Goal: Task Accomplishment & Management: Manage account settings

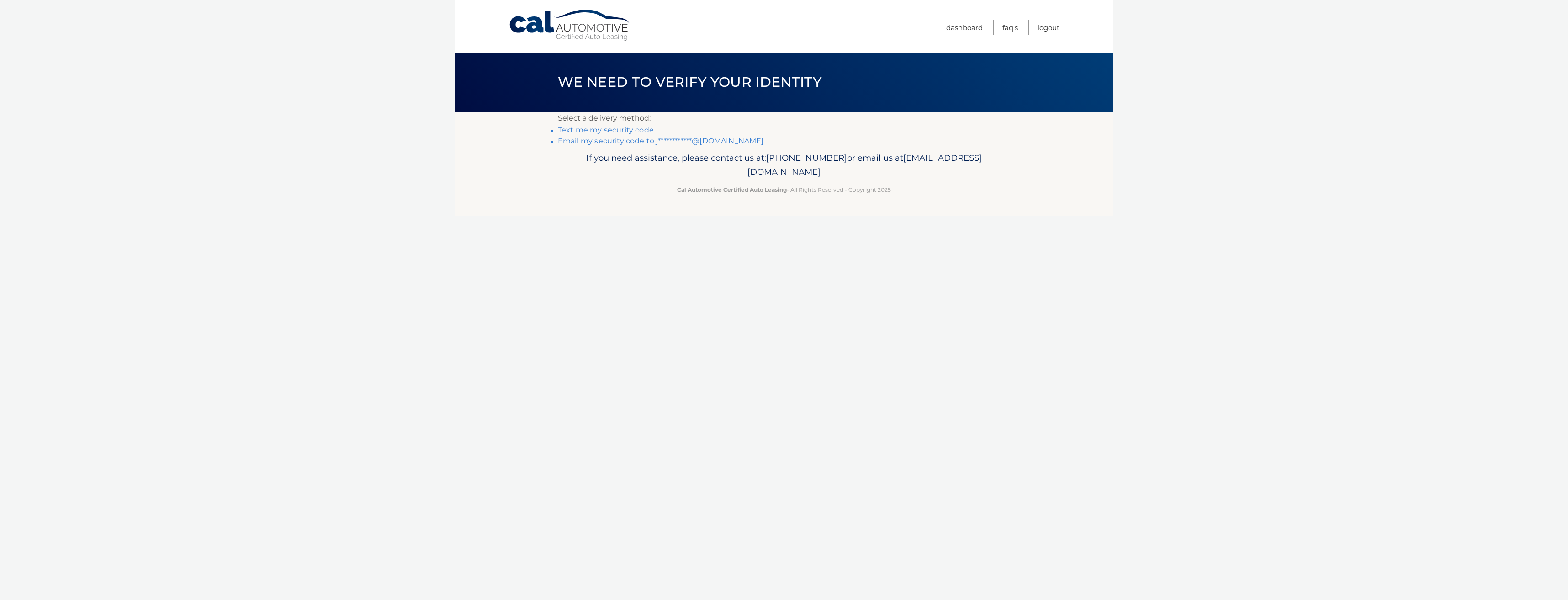
click at [586, 131] on link "Text me my security code" at bounding box center [605, 129] width 96 height 9
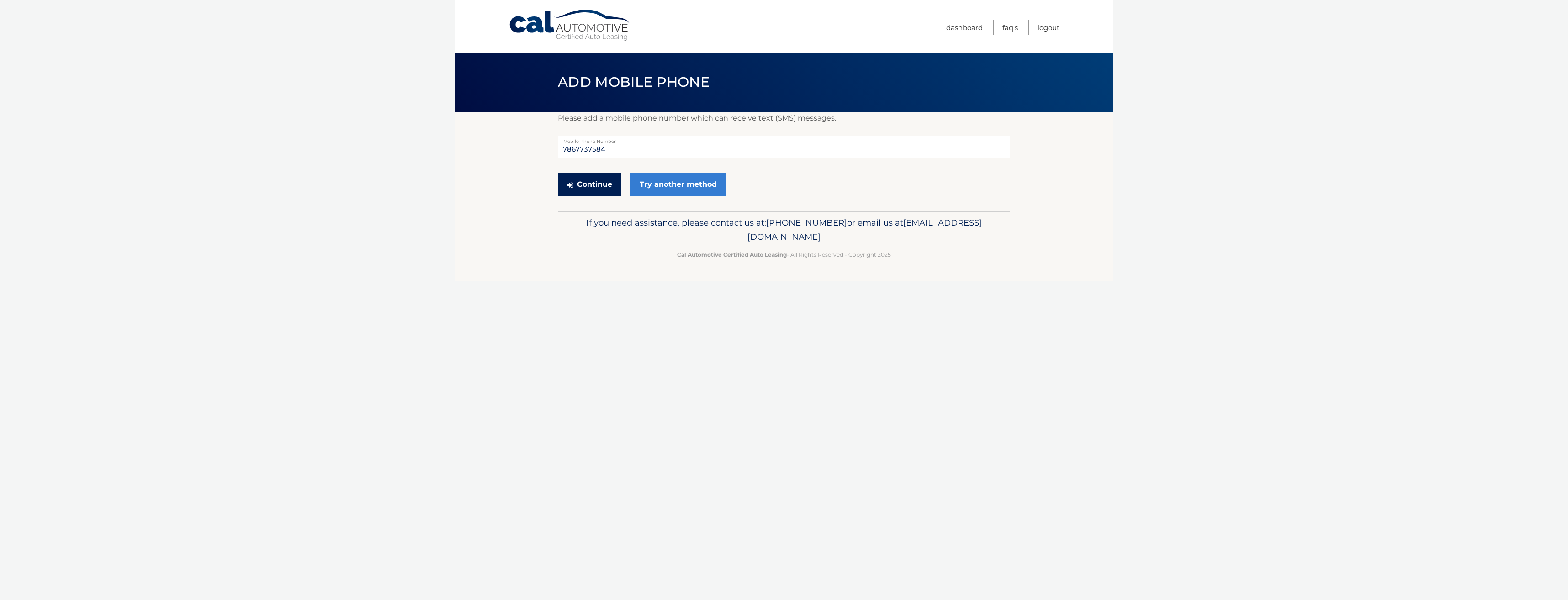
click at [605, 192] on button "Continue" at bounding box center [590, 184] width 64 height 23
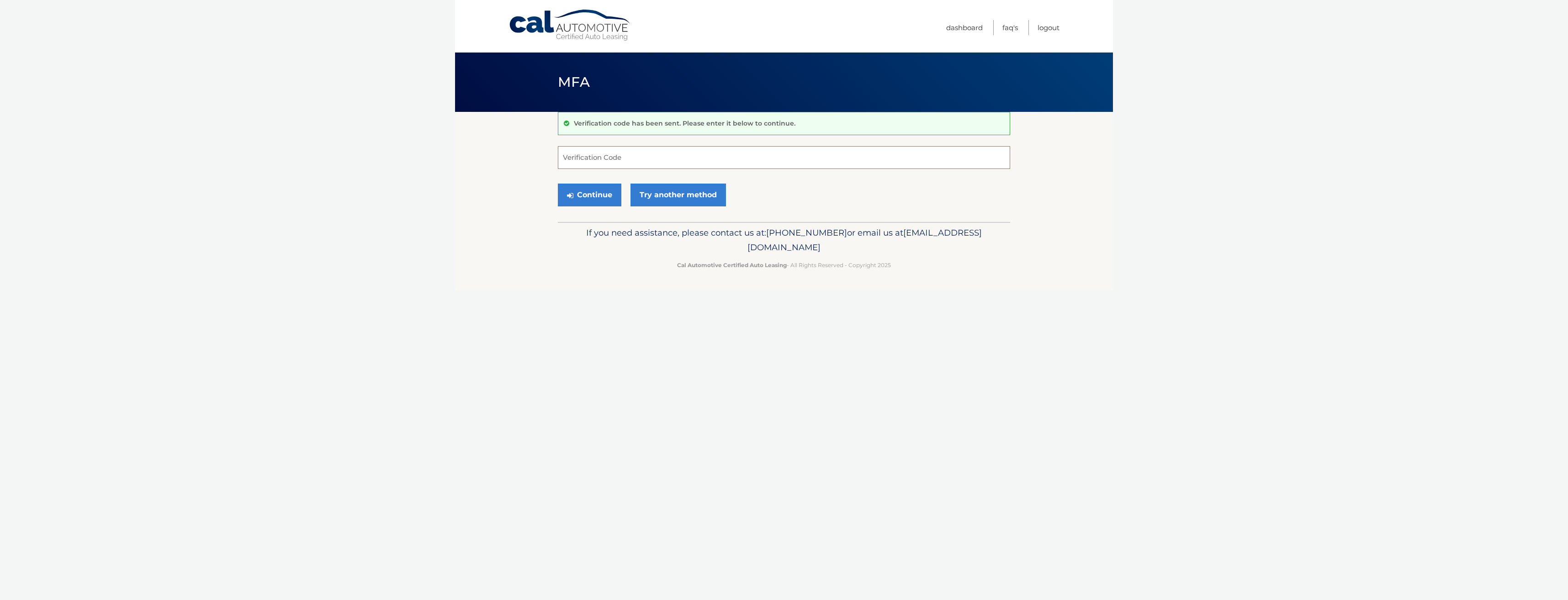
click at [600, 151] on input "Verification Code" at bounding box center [784, 158] width 452 height 23
type input "065114"
click at [601, 202] on button "Continue" at bounding box center [590, 195] width 64 height 23
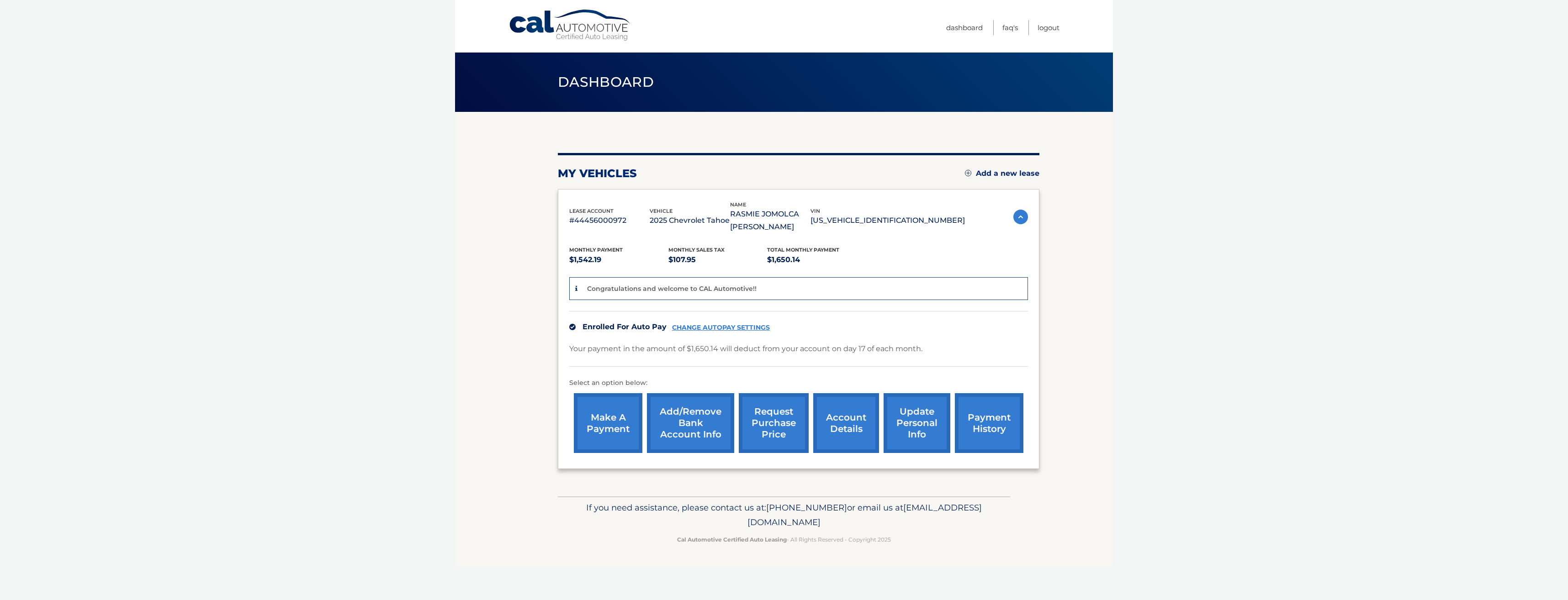
click at [830, 442] on link "account details" at bounding box center [846, 422] width 66 height 60
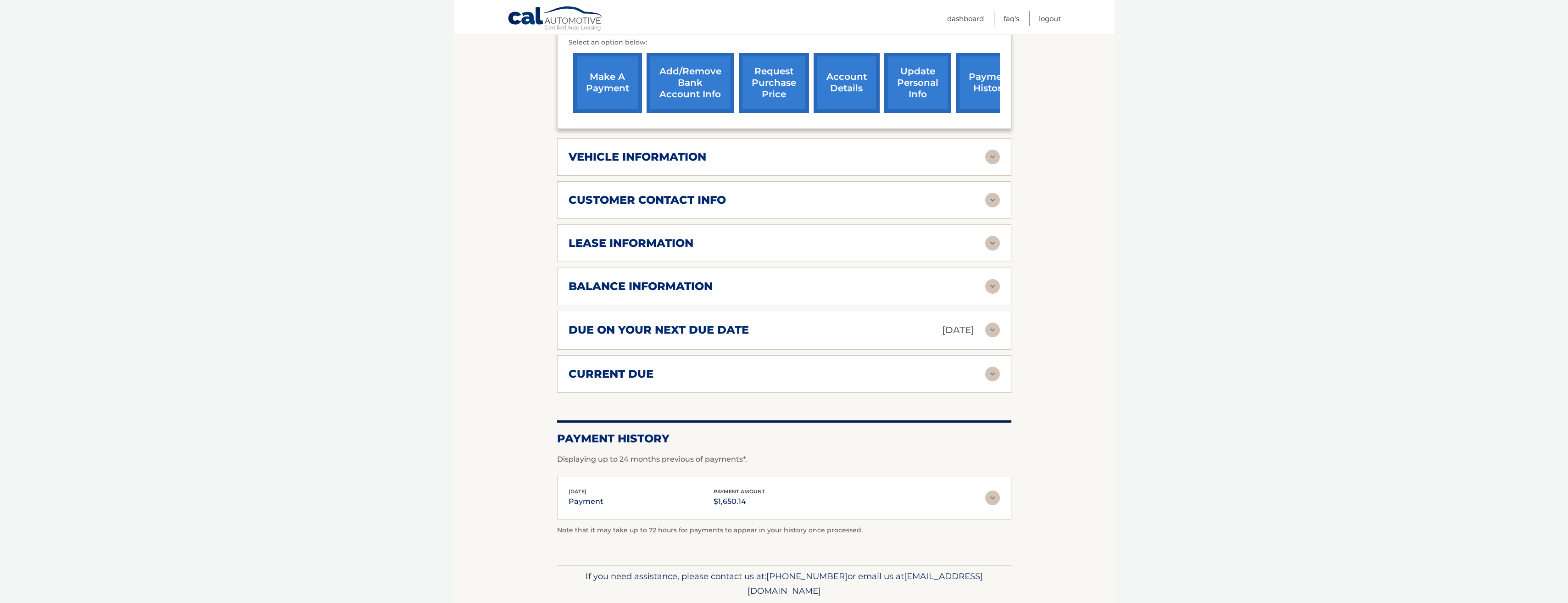
scroll to position [322, 0]
click at [990, 163] on img at bounding box center [992, 156] width 15 height 15
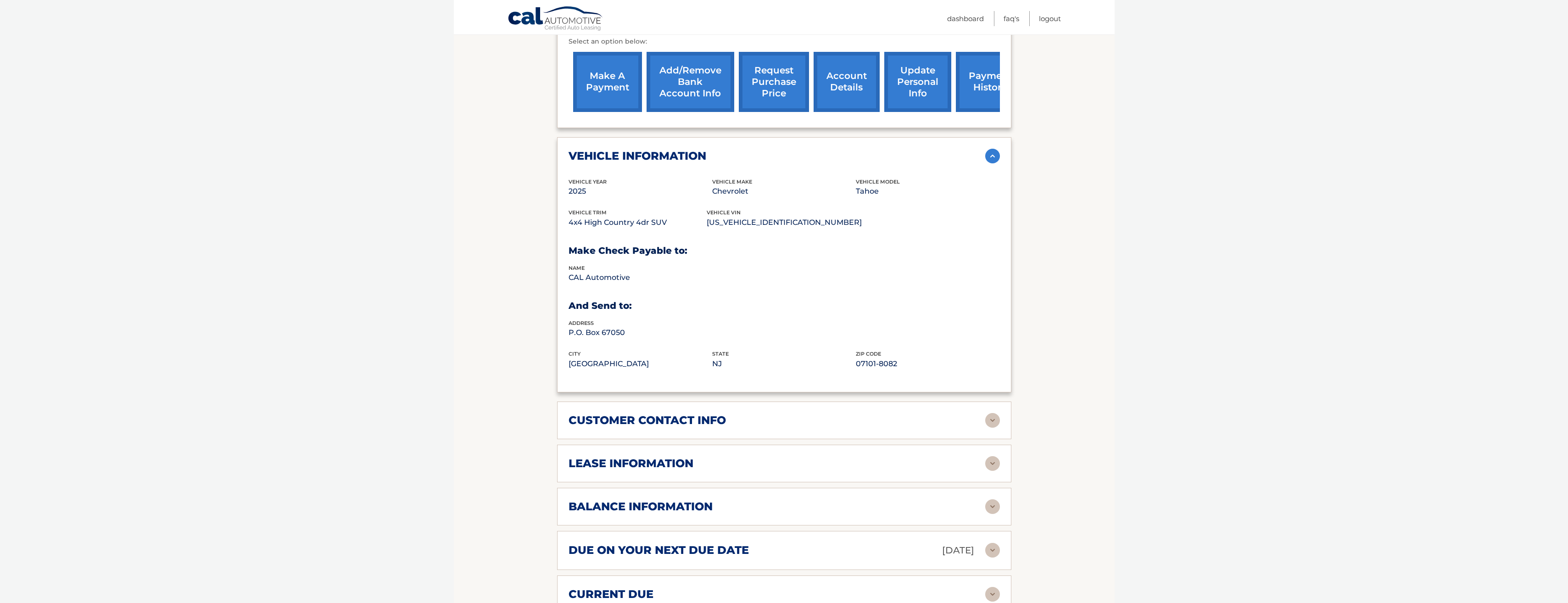
click at [990, 163] on img at bounding box center [992, 156] width 15 height 15
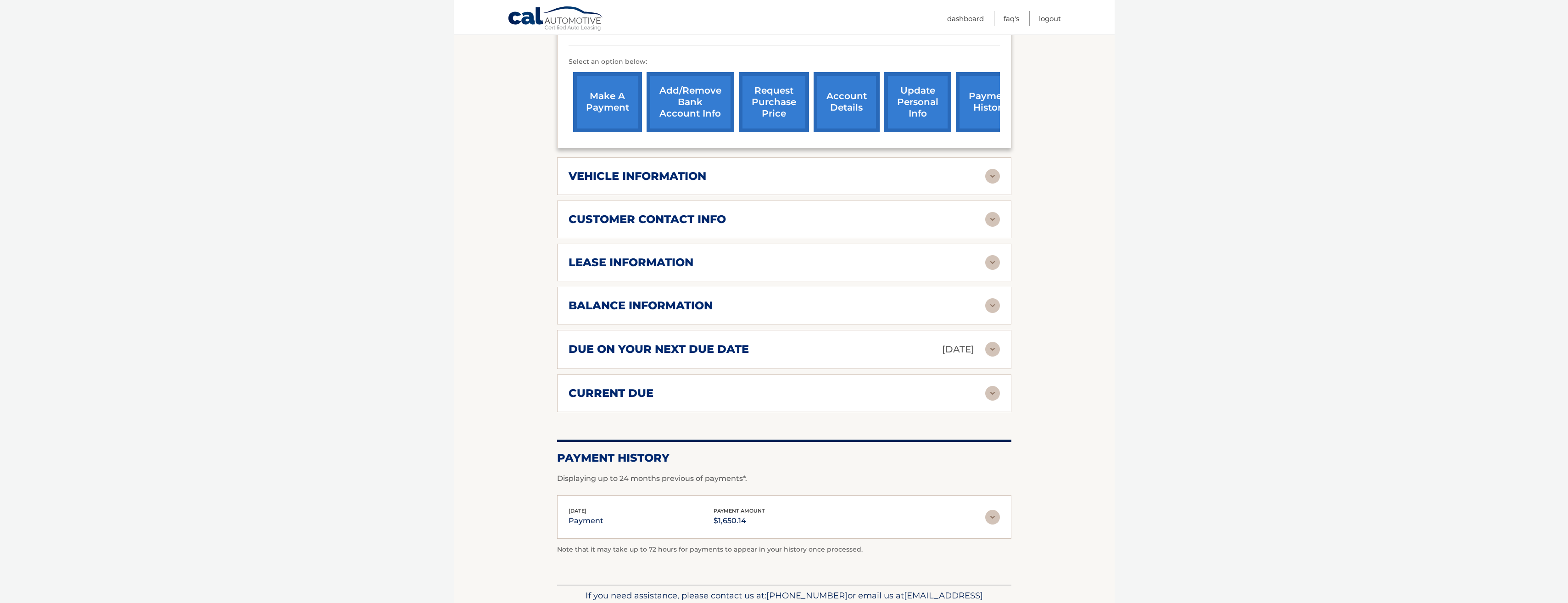
scroll to position [276, 0]
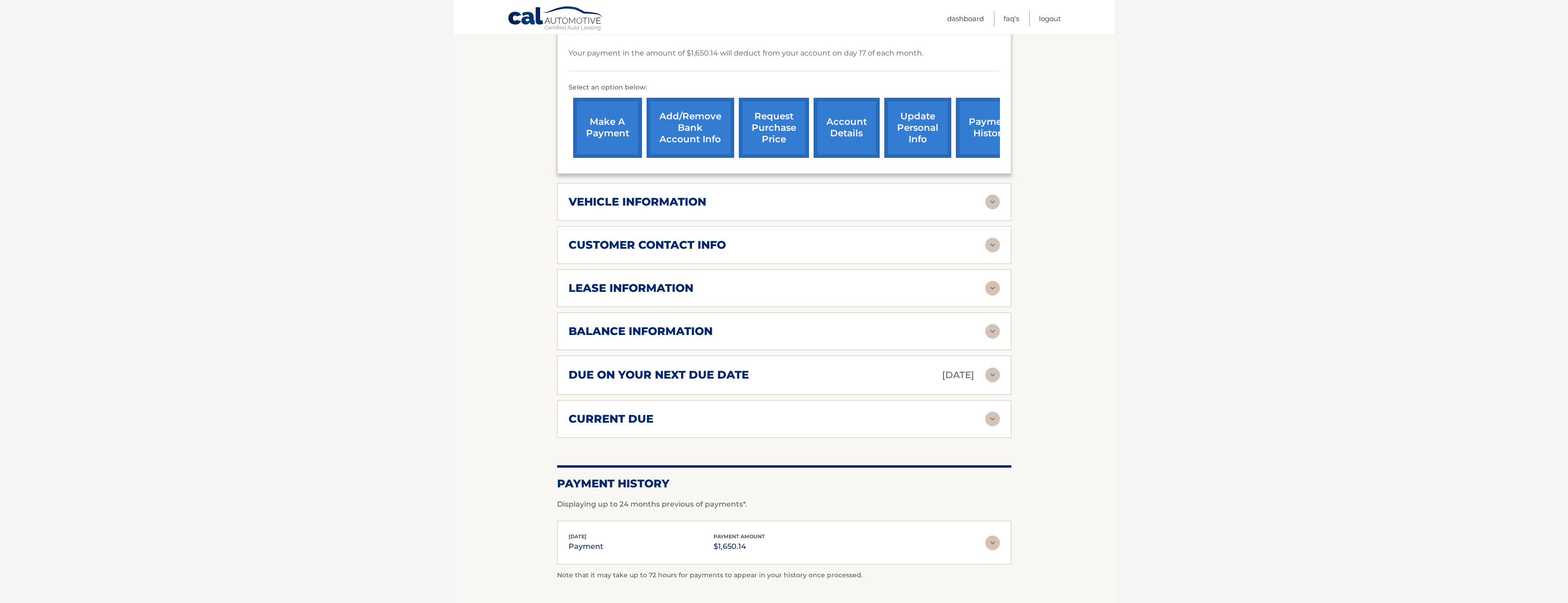
click at [918, 140] on link "update personal info" at bounding box center [917, 128] width 67 height 60
click at [849, 127] on link "account details" at bounding box center [846, 128] width 66 height 60
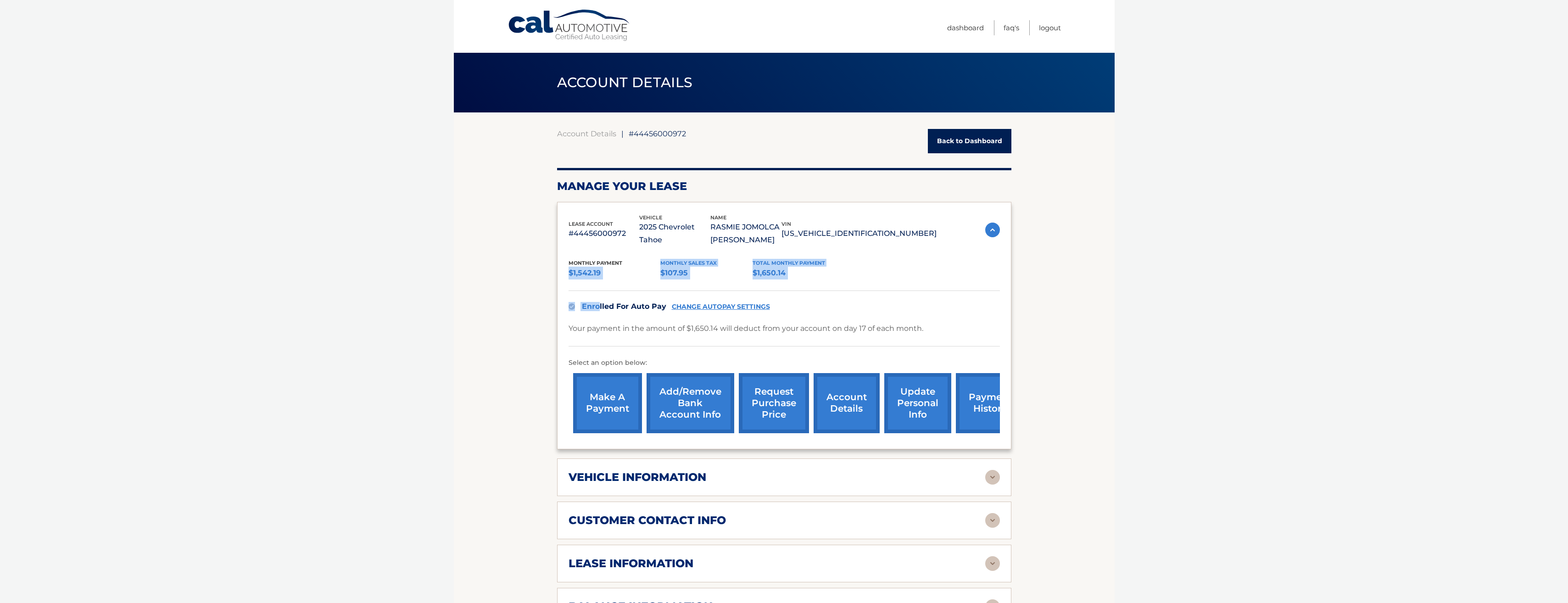
drag, startPoint x: 569, startPoint y: 276, endPoint x: 600, endPoint y: 282, distance: 31.6
click at [600, 282] on div "Monthly Payment $1,542.19 Monthly sales Tax $107.95 Total Monthly Payment $1,65…" at bounding box center [784, 342] width 432 height 192
drag, startPoint x: 600, startPoint y: 282, endPoint x: 610, endPoint y: 281, distance: 10.0
click at [610, 281] on div "Monthly Payment $1,542.19 Monthly sales Tax $107.95 Total Monthly Payment $1,65…" at bounding box center [784, 342] width 432 height 192
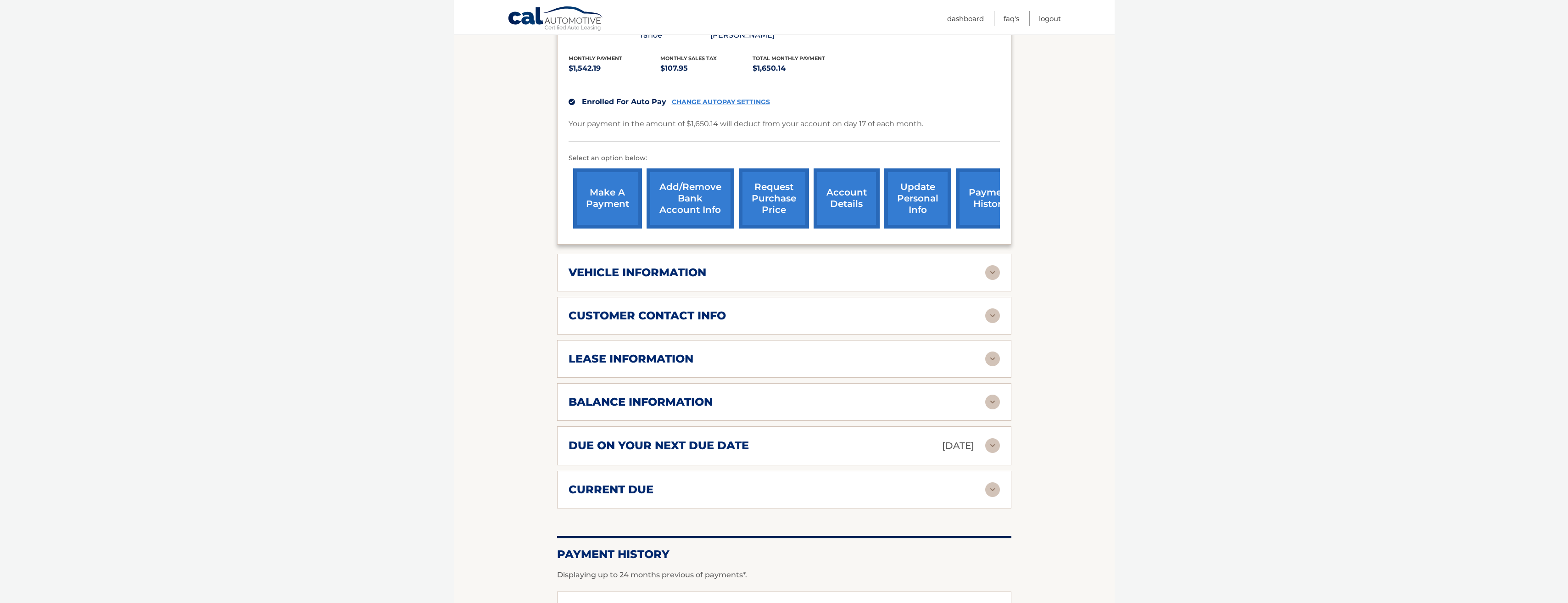
scroll to position [230, 0]
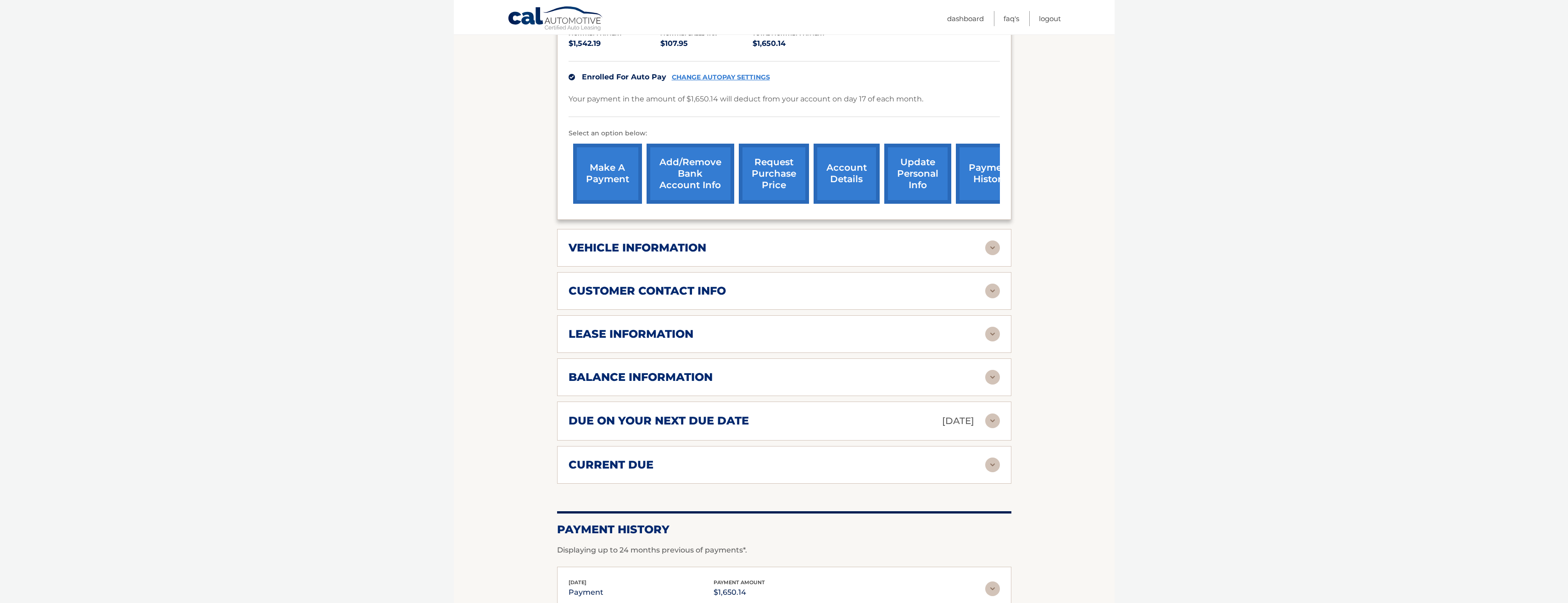
click at [990, 248] on img at bounding box center [992, 248] width 15 height 15
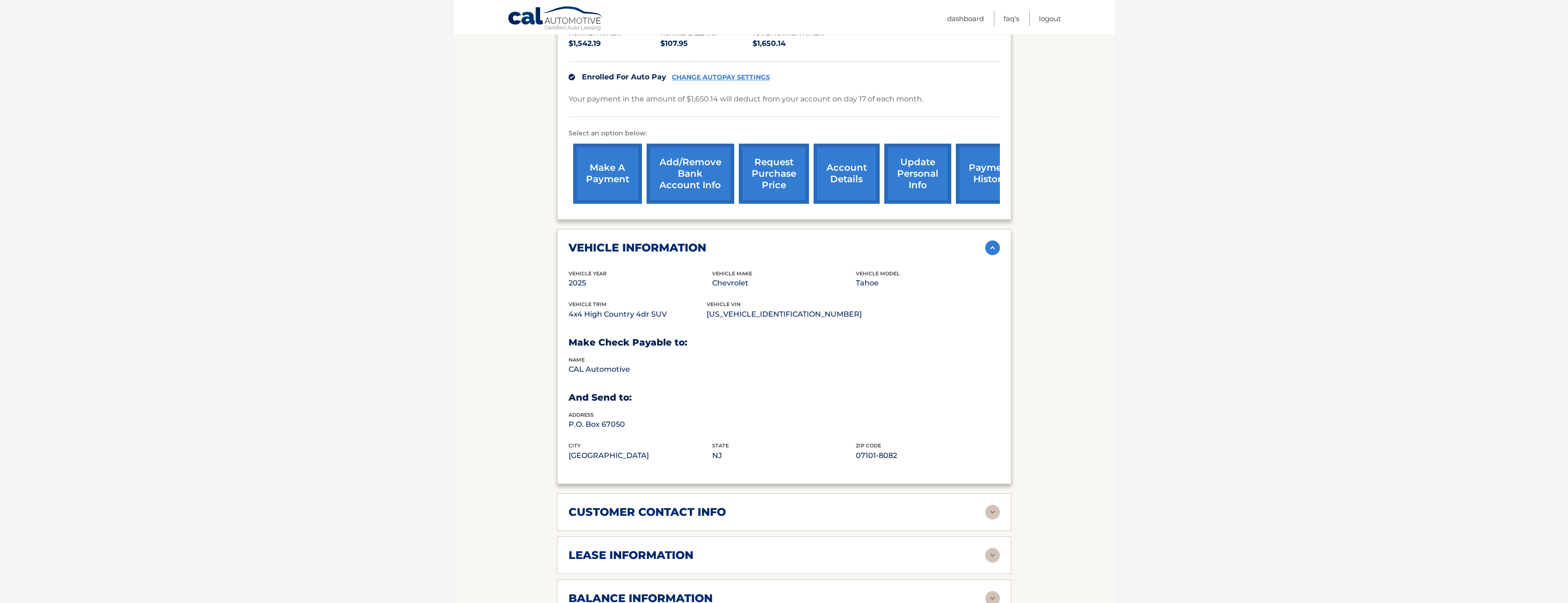
click at [990, 248] on img at bounding box center [992, 248] width 15 height 15
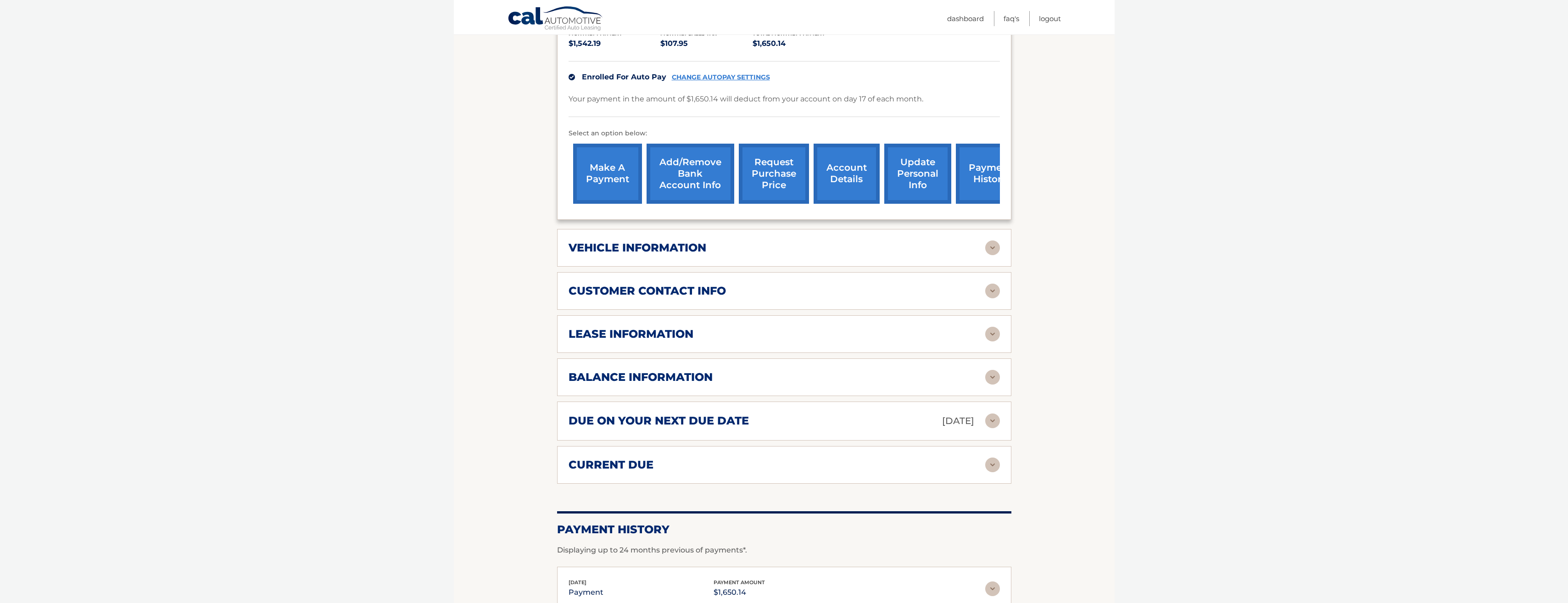
click at [992, 294] on img at bounding box center [992, 291] width 15 height 15
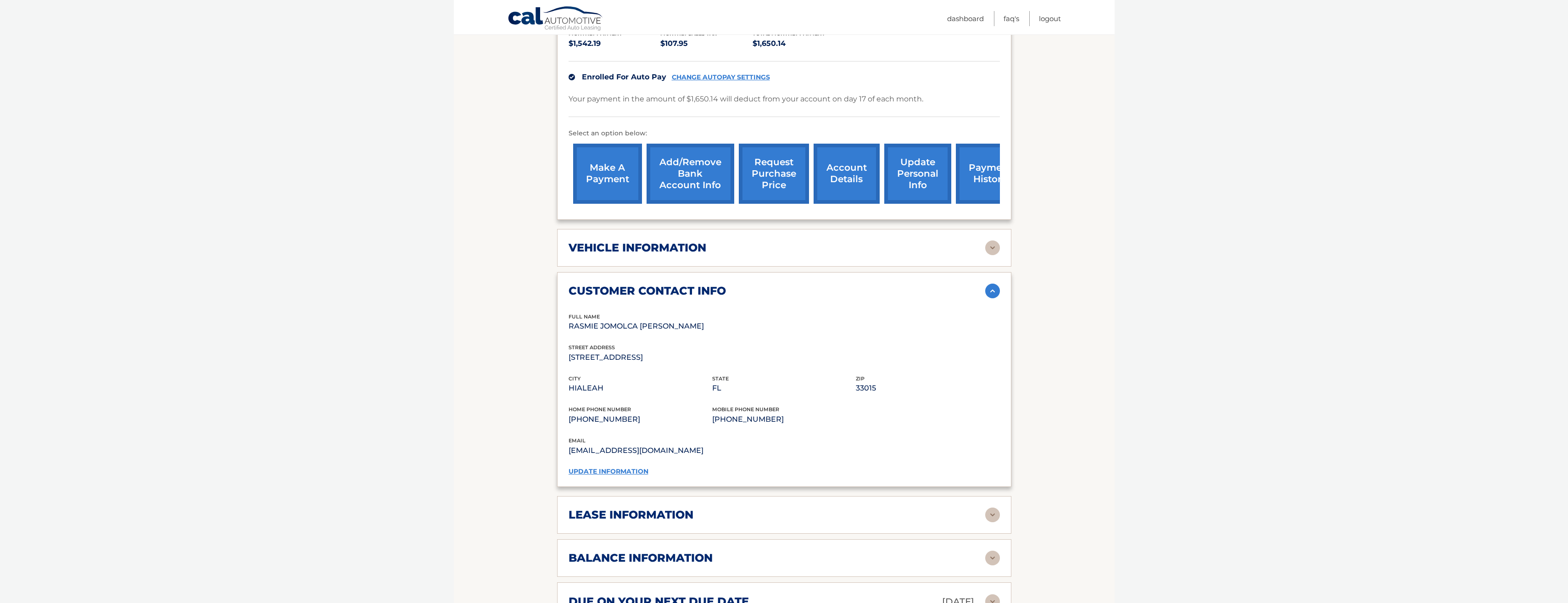
click at [991, 294] on img at bounding box center [992, 291] width 15 height 15
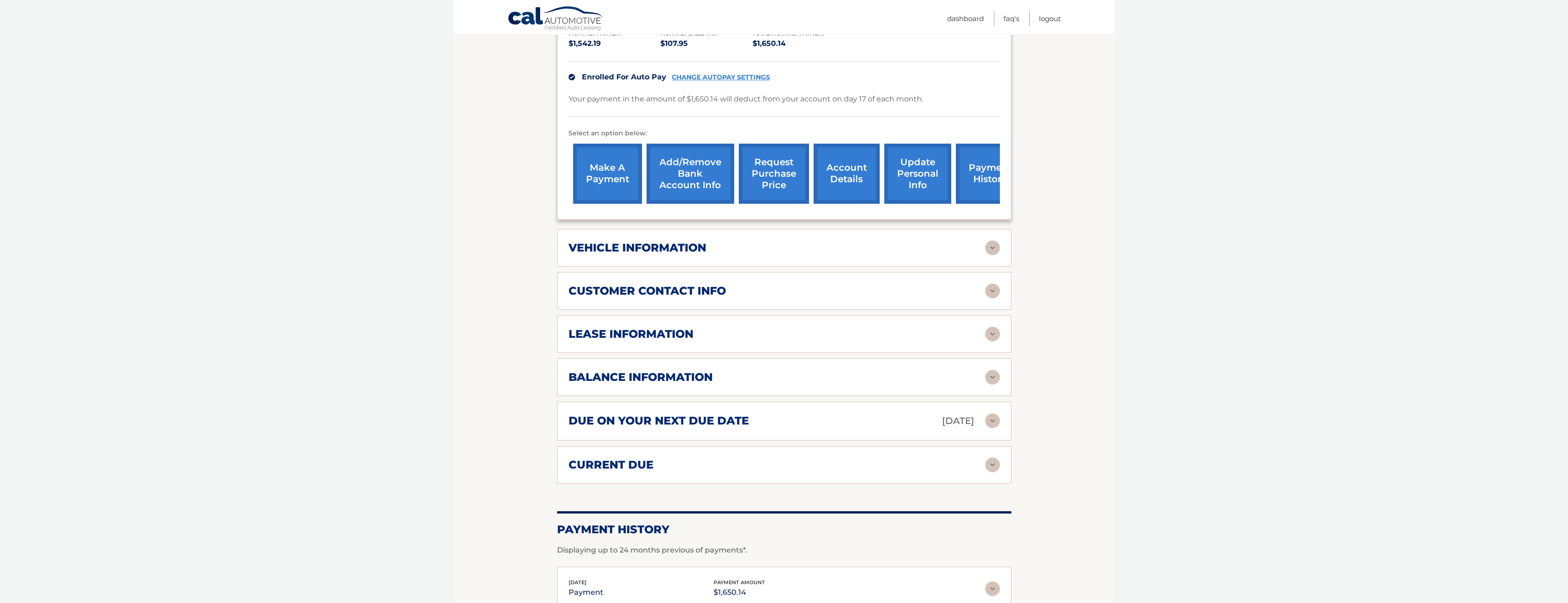
click at [988, 339] on img at bounding box center [992, 334] width 15 height 15
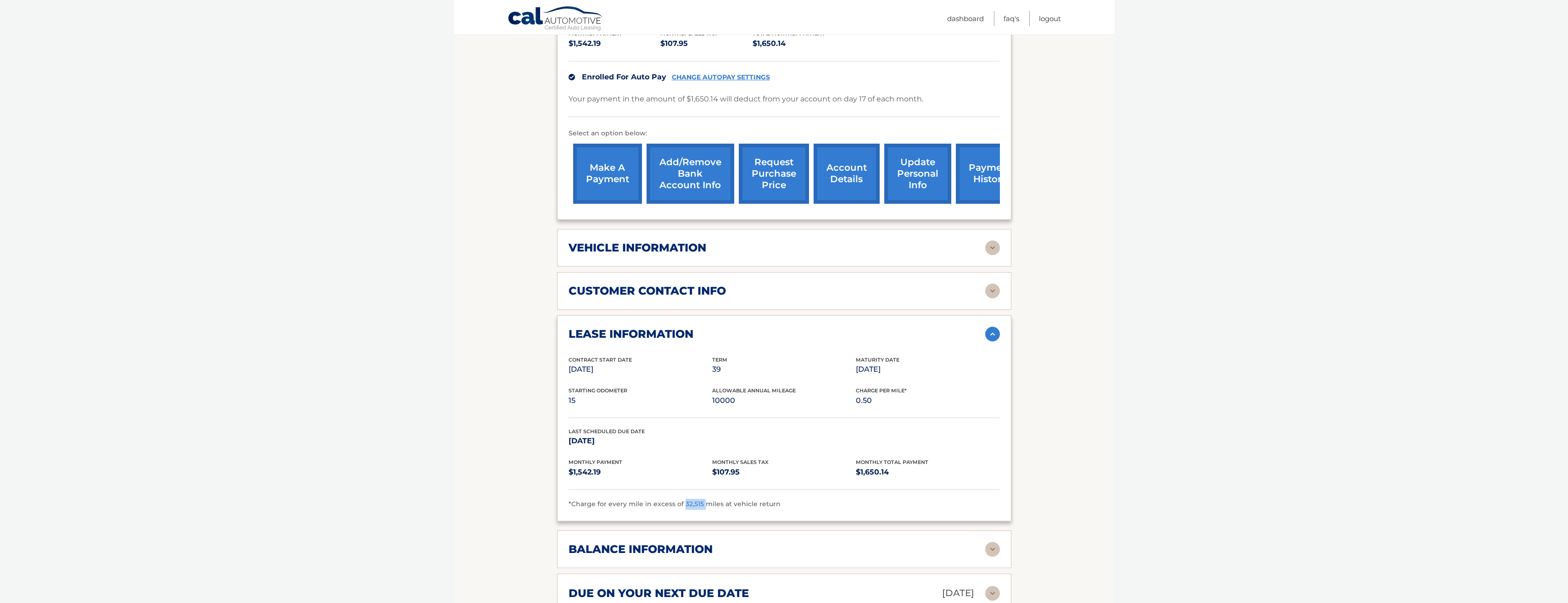
drag, startPoint x: 682, startPoint y: 506, endPoint x: 703, endPoint y: 513, distance: 22.1
click at [703, 513] on div "lease information Contract Start Date Aug 17, 2025 Term 39 Maturity Date Nov 17…" at bounding box center [784, 418] width 454 height 206
click at [983, 499] on div "Contract Start Date Aug 17, 2025 Term 39 Maturity Date Nov 17, 2028 Starting Od…" at bounding box center [784, 432] width 432 height 154
click at [996, 336] on img at bounding box center [992, 334] width 15 height 15
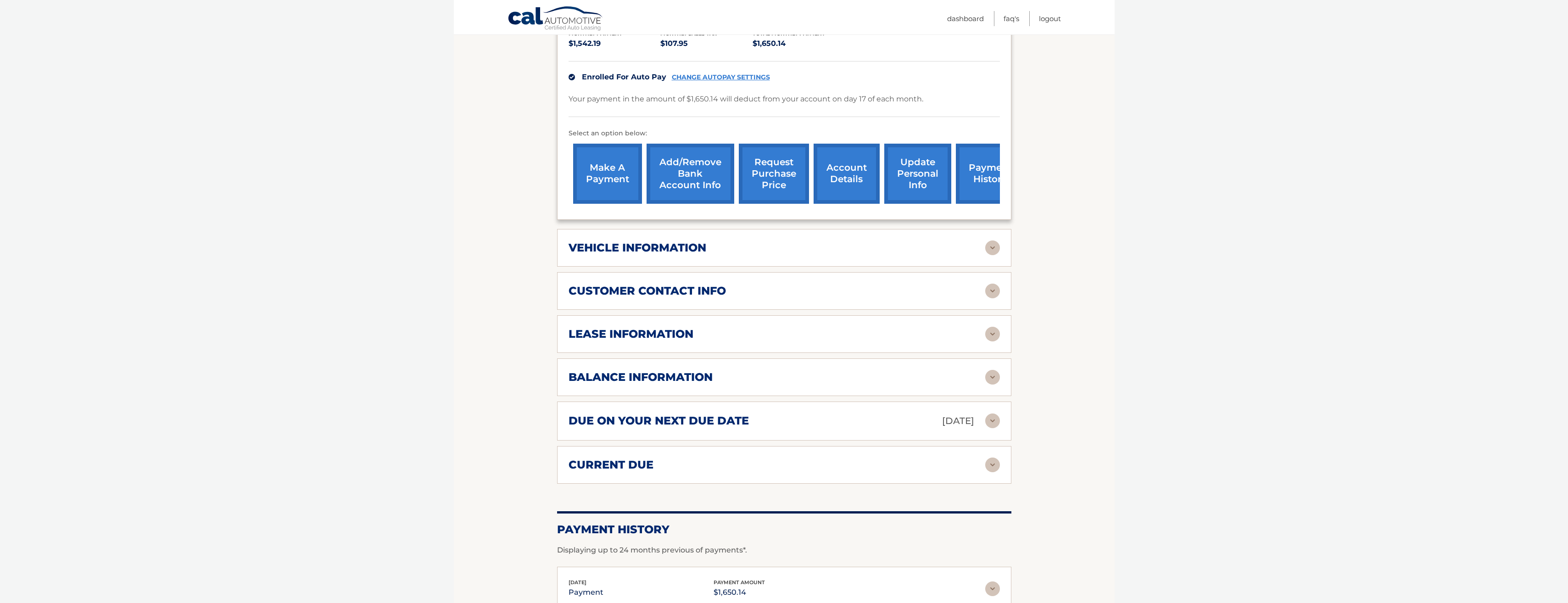
click at [992, 379] on img at bounding box center [992, 378] width 15 height 15
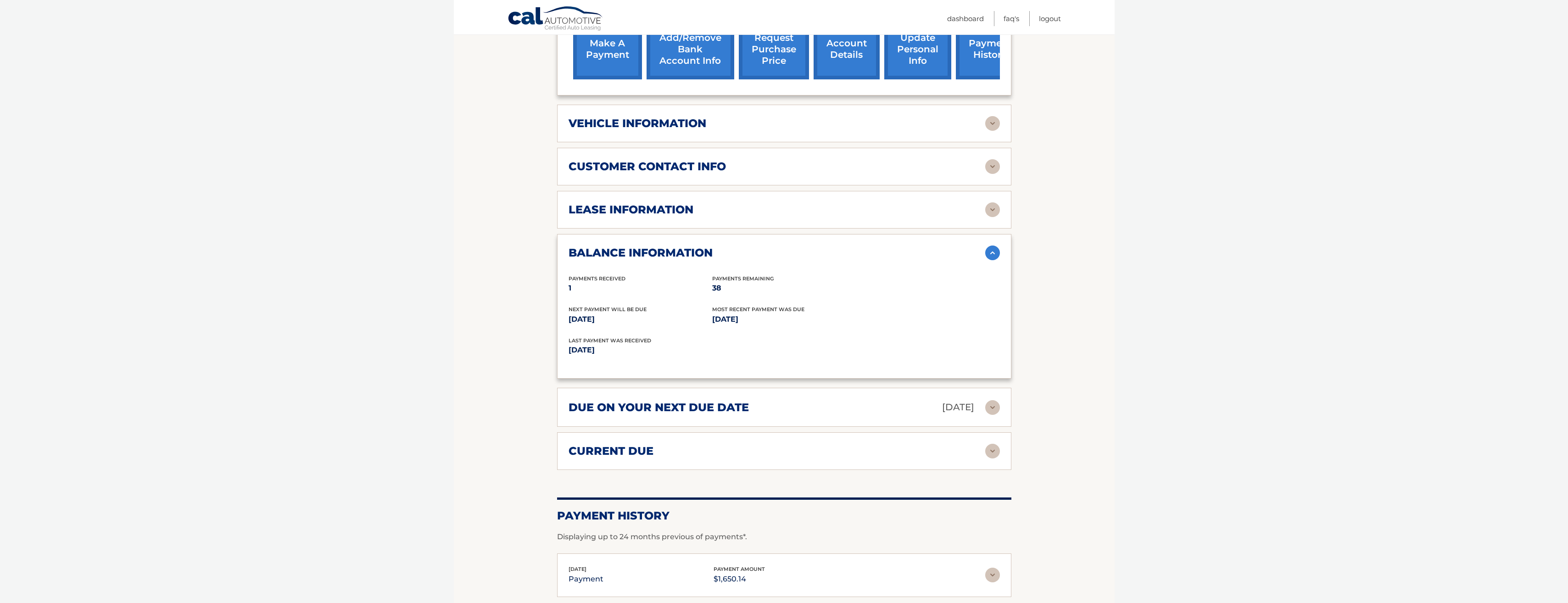
scroll to position [367, 0]
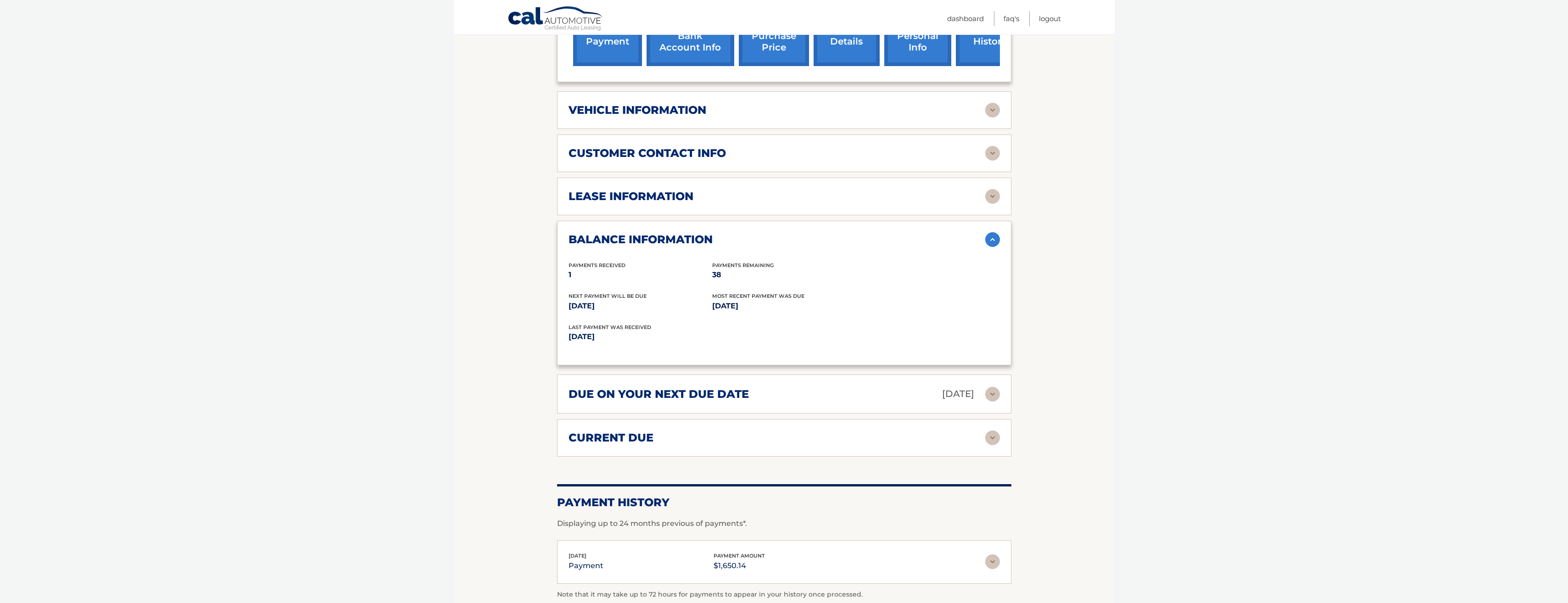
click at [991, 240] on img at bounding box center [992, 239] width 15 height 15
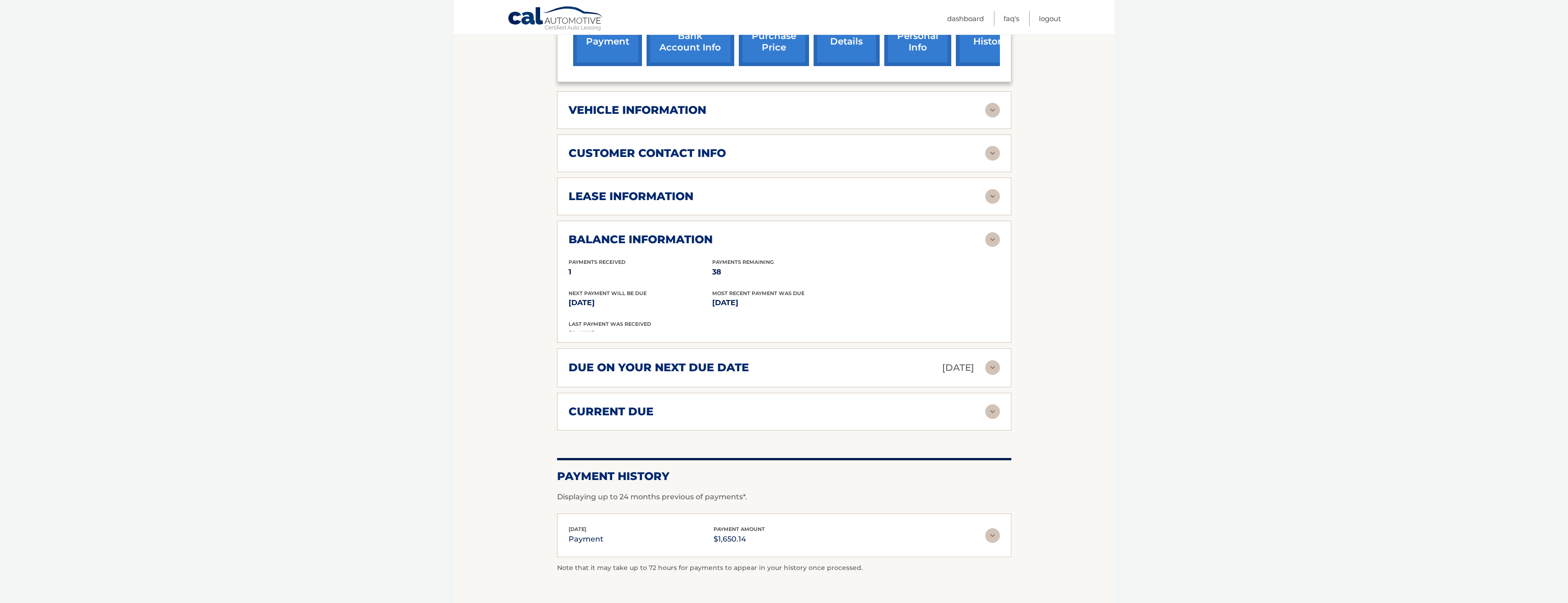
scroll to position [353, 0]
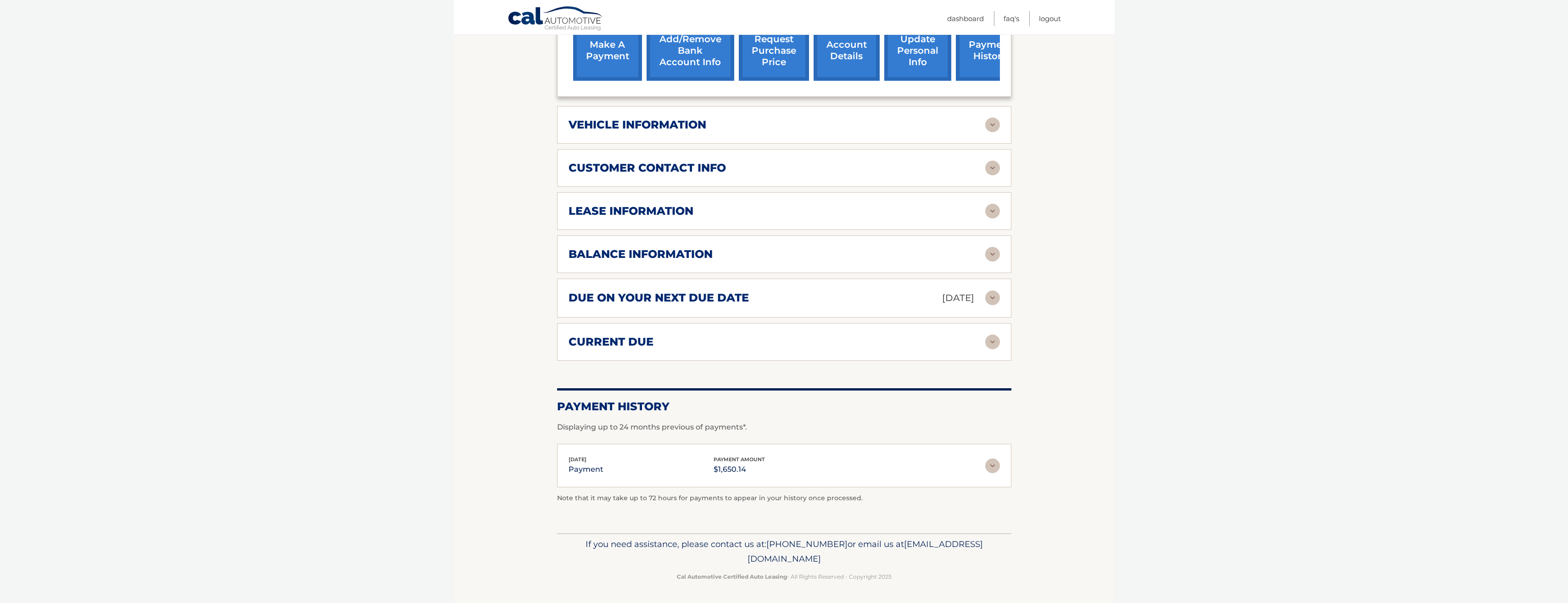
click at [990, 304] on img at bounding box center [992, 298] width 15 height 15
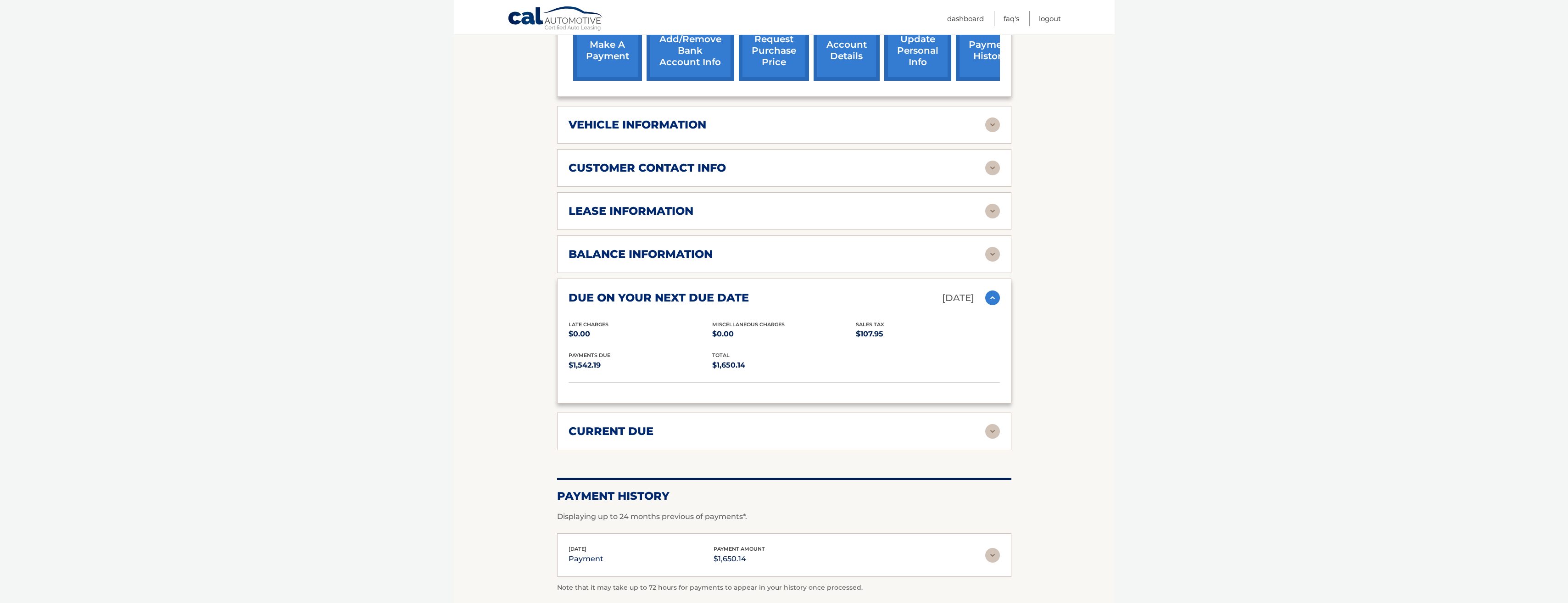
click at [990, 303] on img at bounding box center [992, 298] width 15 height 15
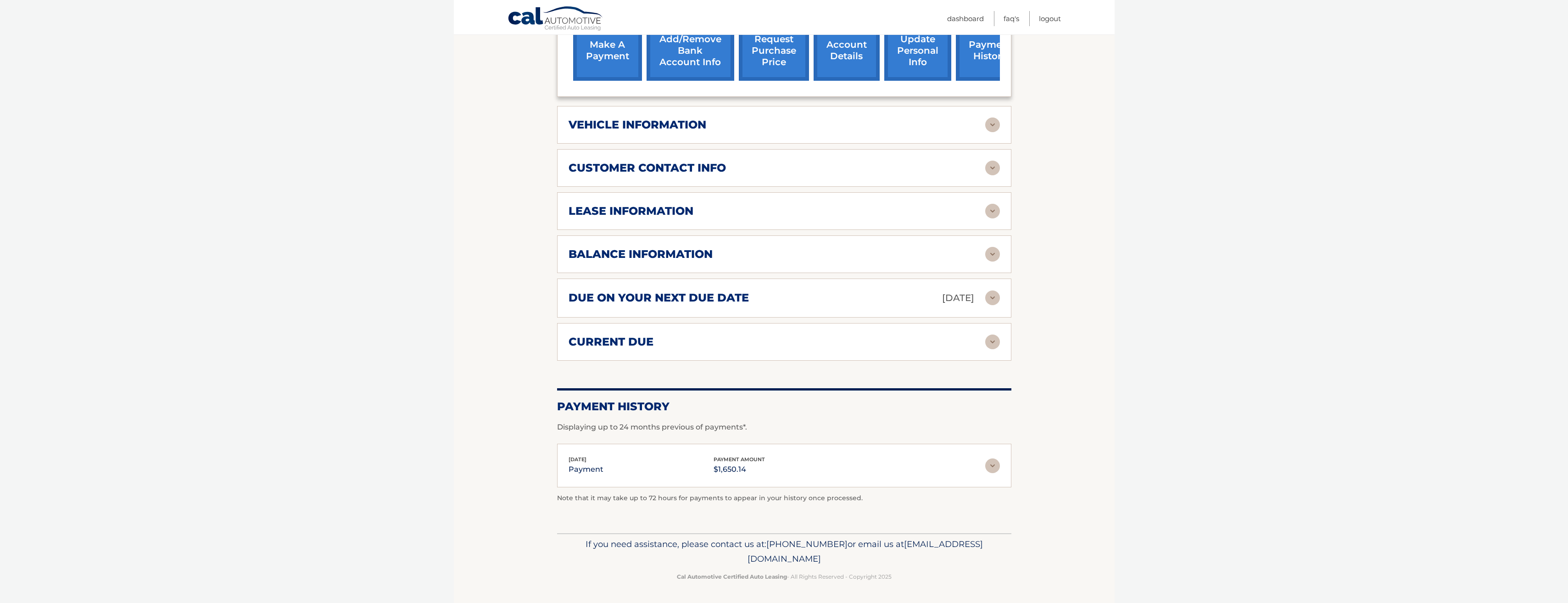
click at [992, 339] on img at bounding box center [992, 342] width 15 height 15
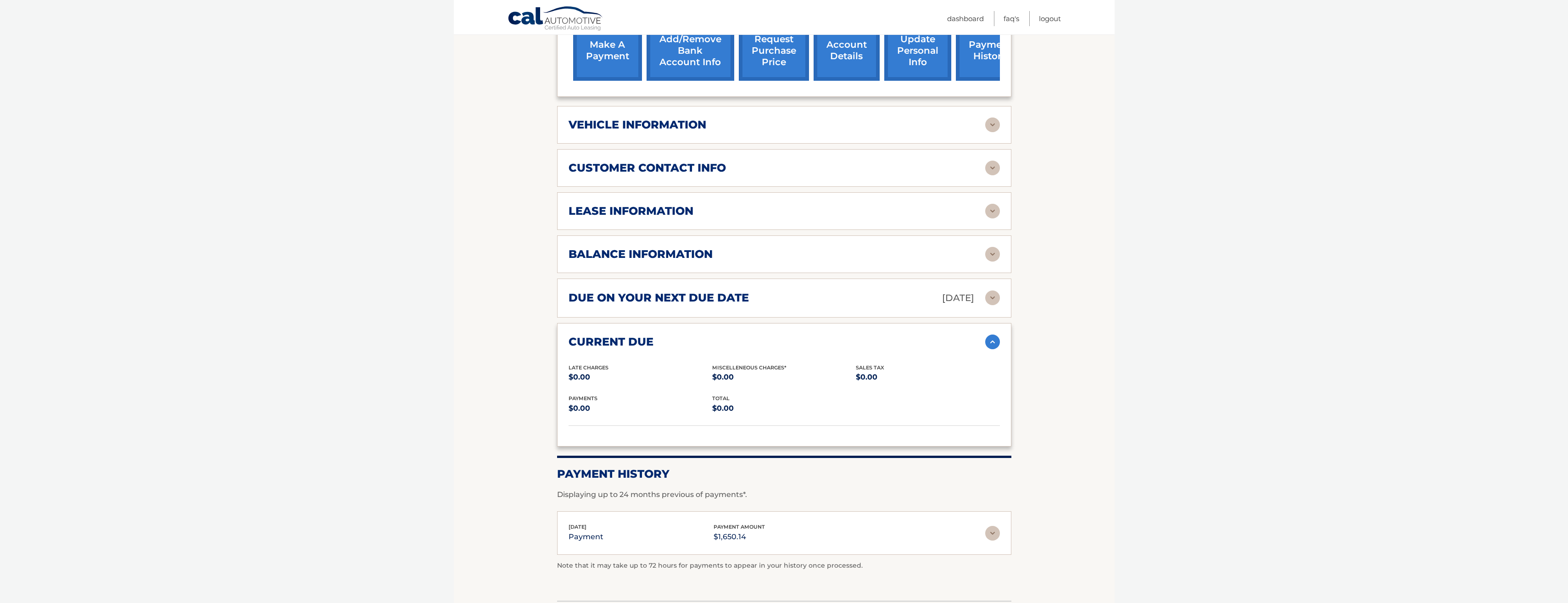
click at [992, 339] on img at bounding box center [992, 342] width 15 height 15
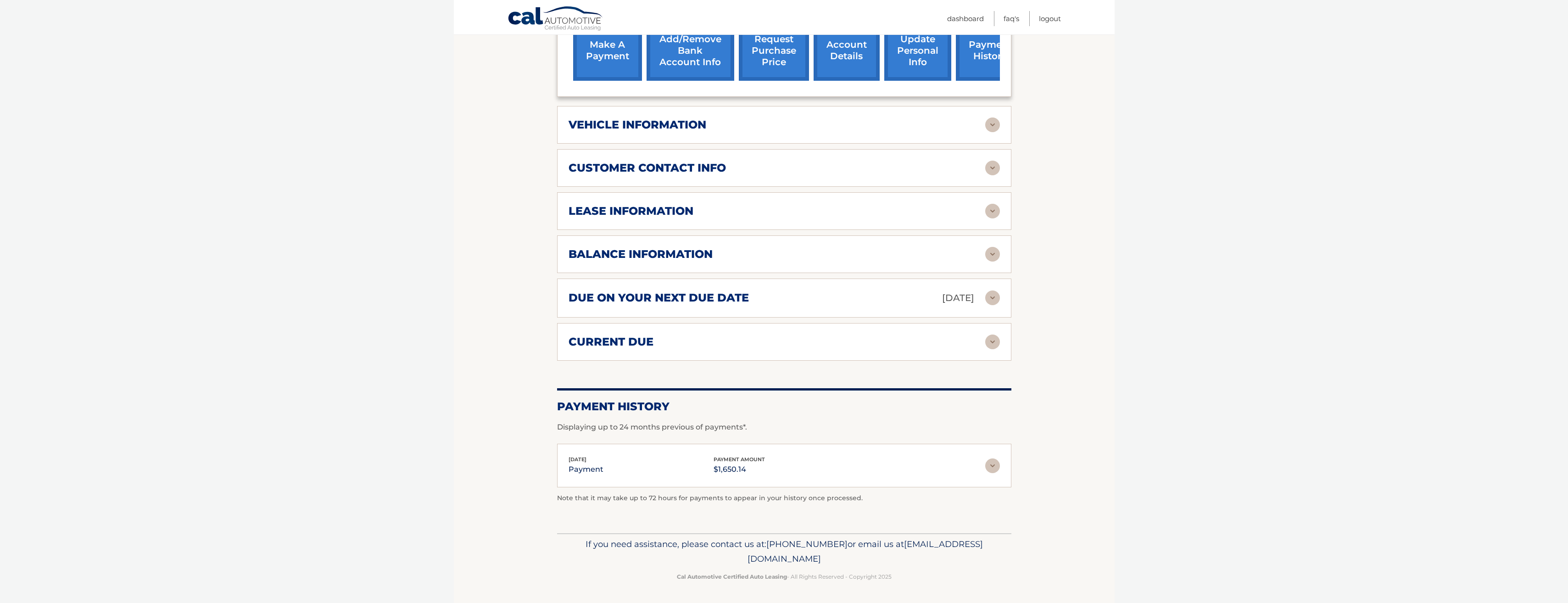
click at [989, 460] on img at bounding box center [992, 466] width 15 height 15
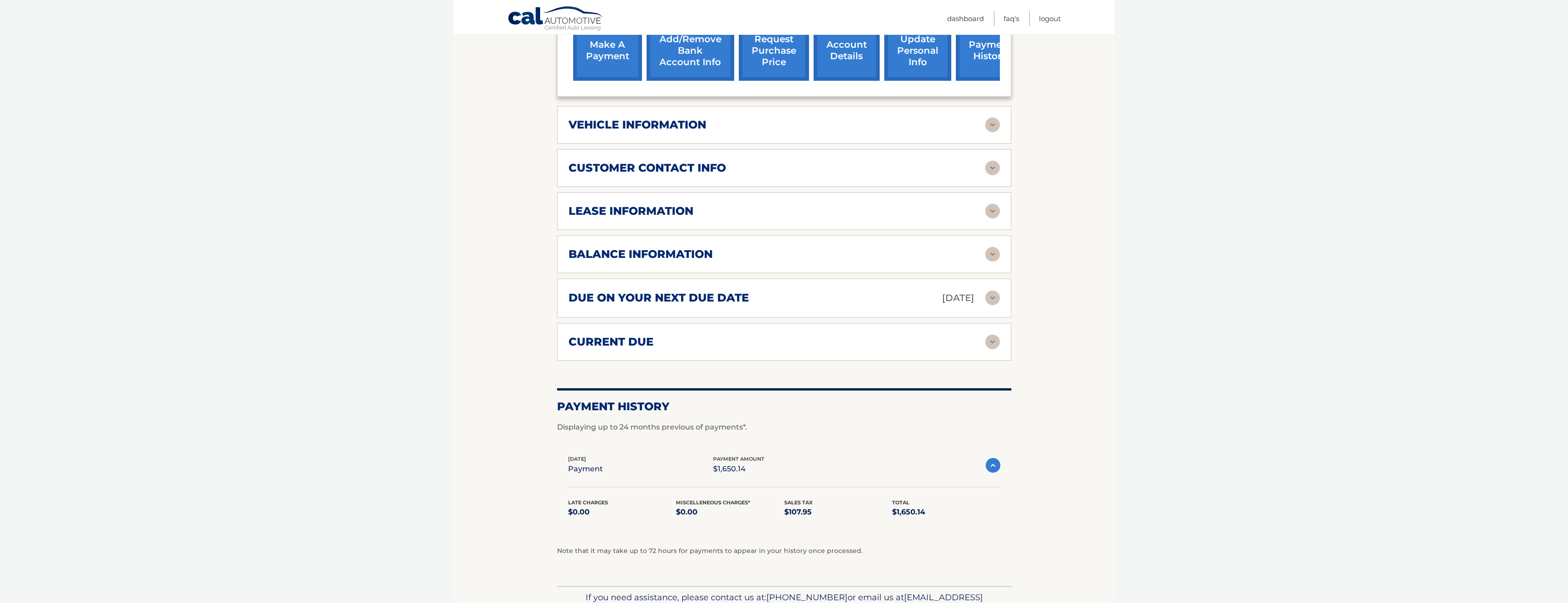
click at [989, 460] on img at bounding box center [993, 466] width 15 height 15
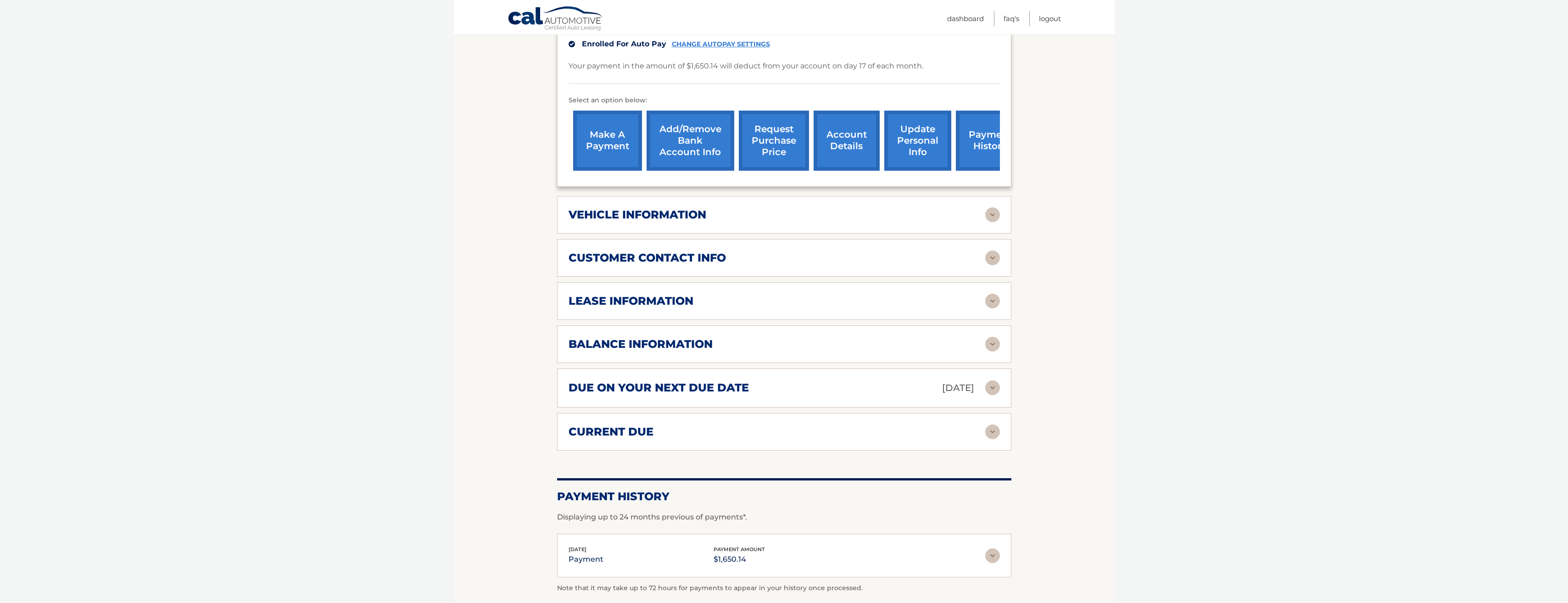
scroll to position [261, 0]
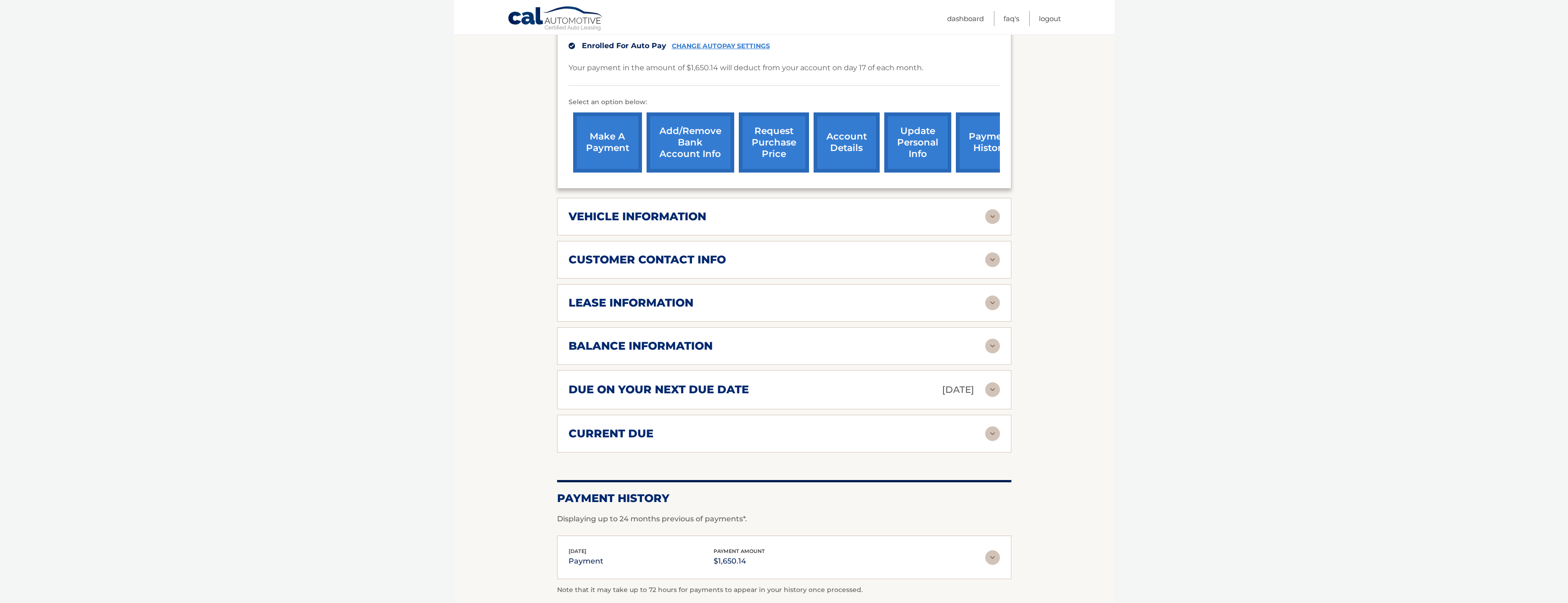
click at [779, 156] on link "request purchase price" at bounding box center [773, 142] width 70 height 60
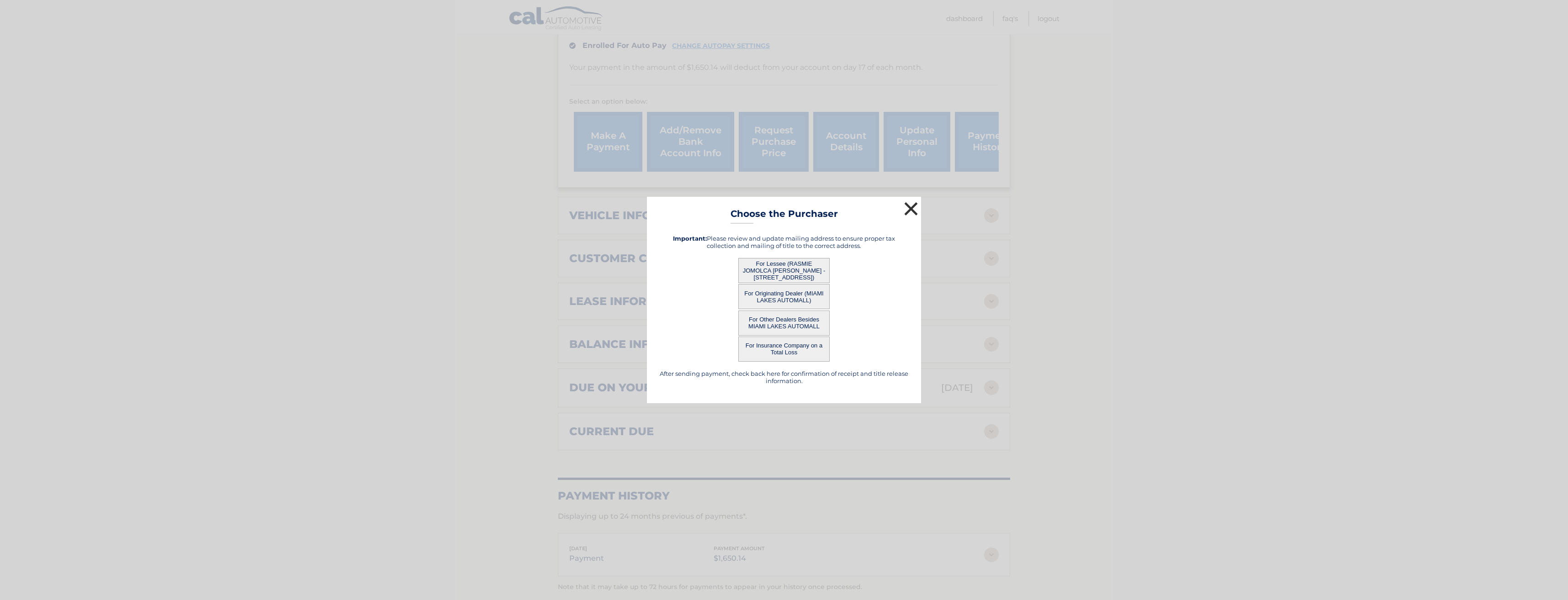
click at [912, 210] on button "×" at bounding box center [911, 209] width 18 height 18
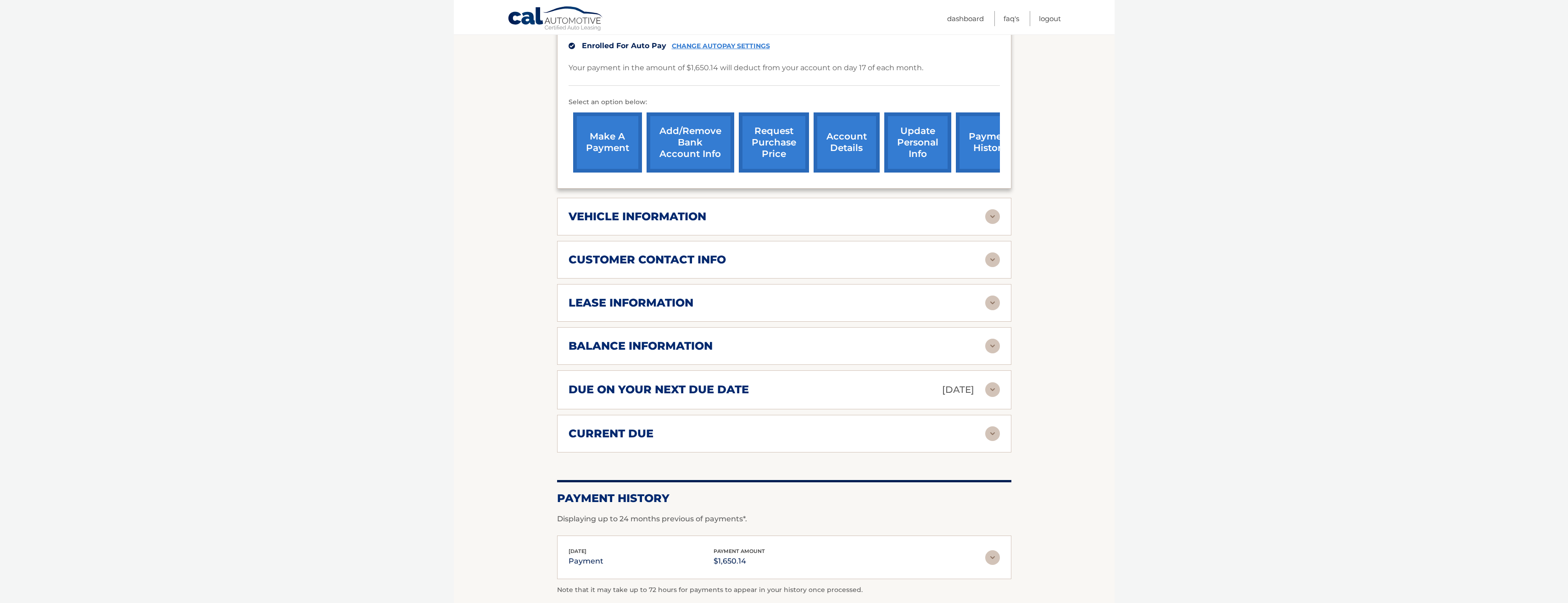
click at [848, 162] on link "account details" at bounding box center [846, 142] width 66 height 60
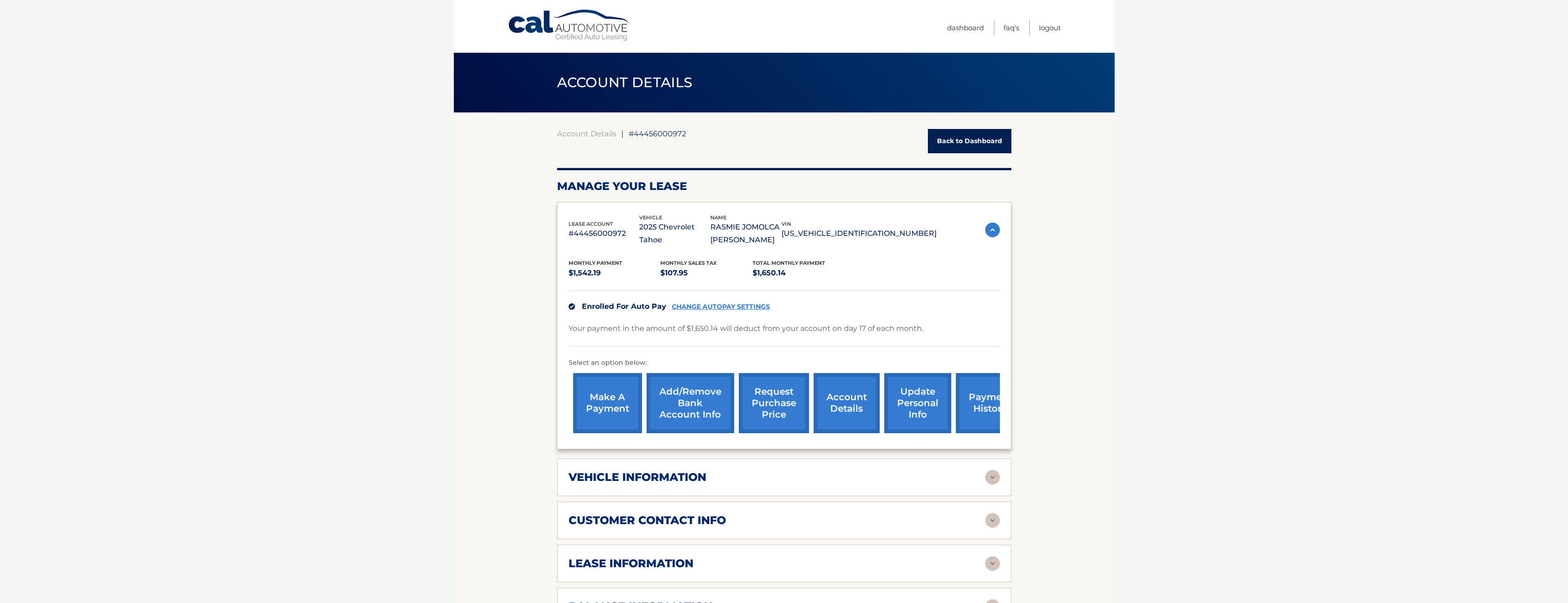
click at [950, 139] on link "Back to Dashboard" at bounding box center [969, 141] width 84 height 25
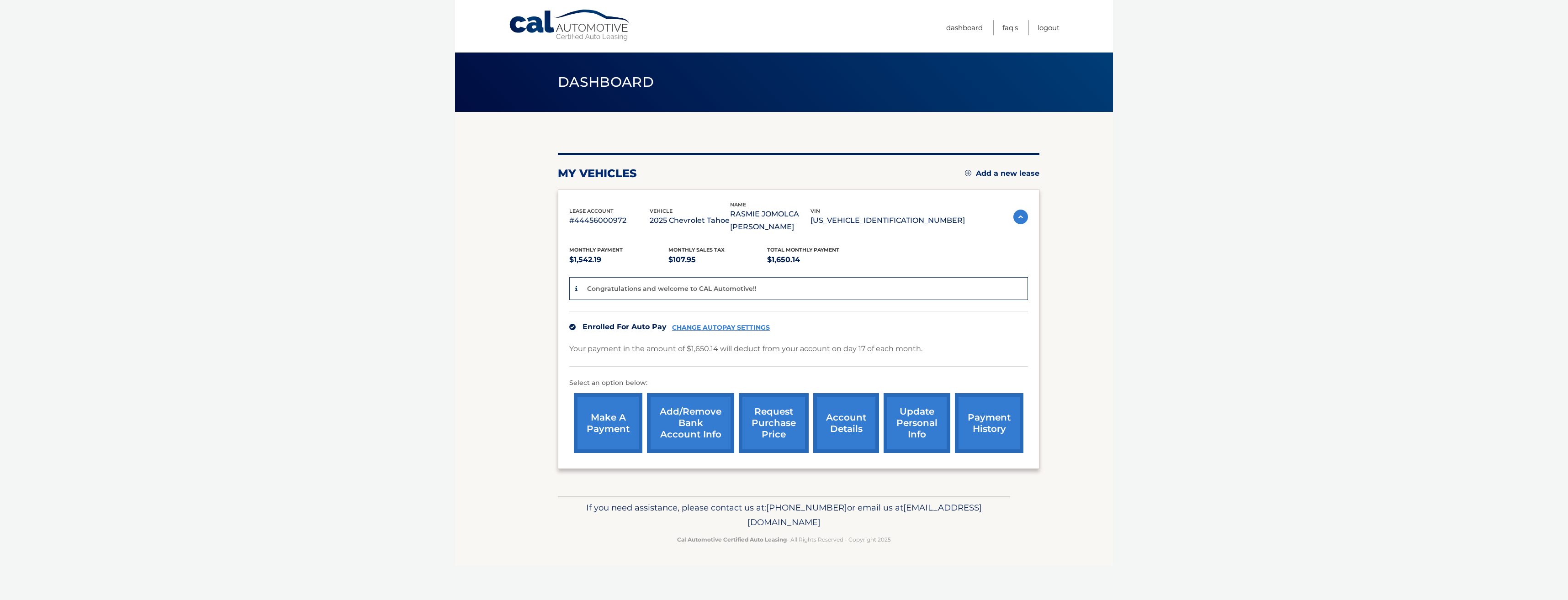
click at [581, 221] on p "#44456000972" at bounding box center [609, 221] width 80 height 13
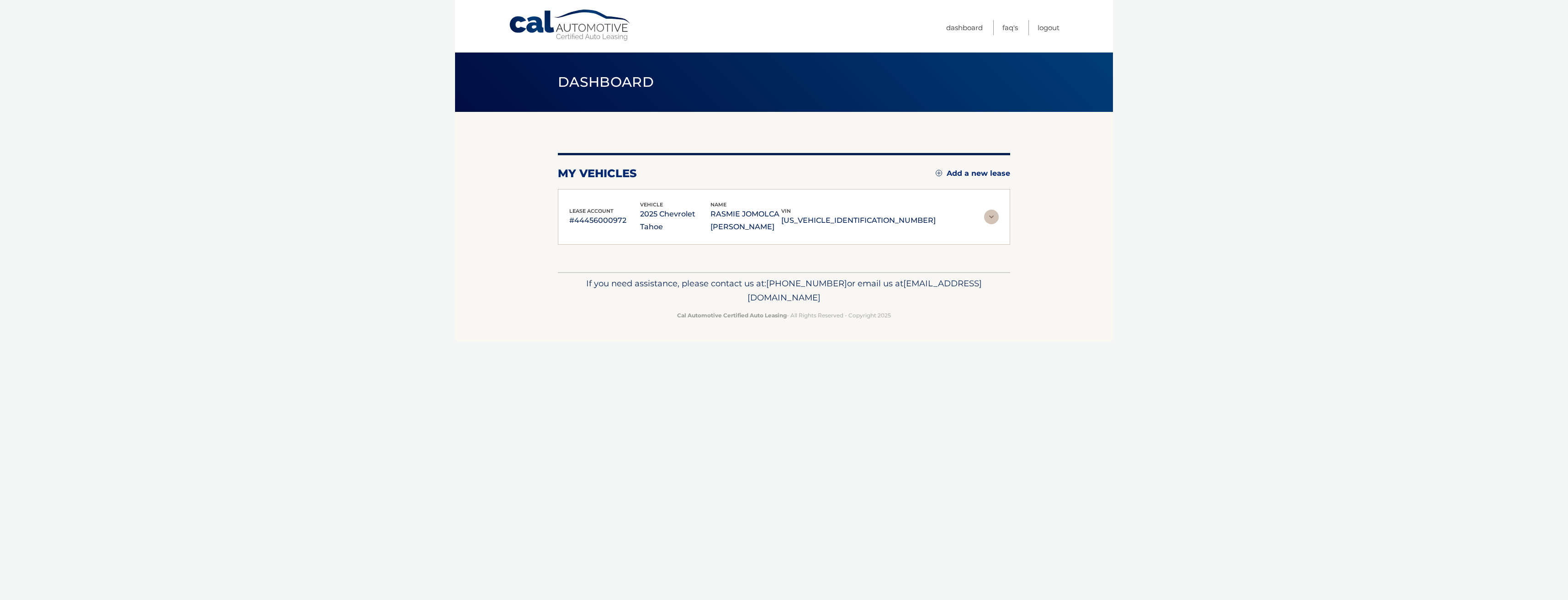
click at [994, 222] on img at bounding box center [992, 217] width 15 height 15
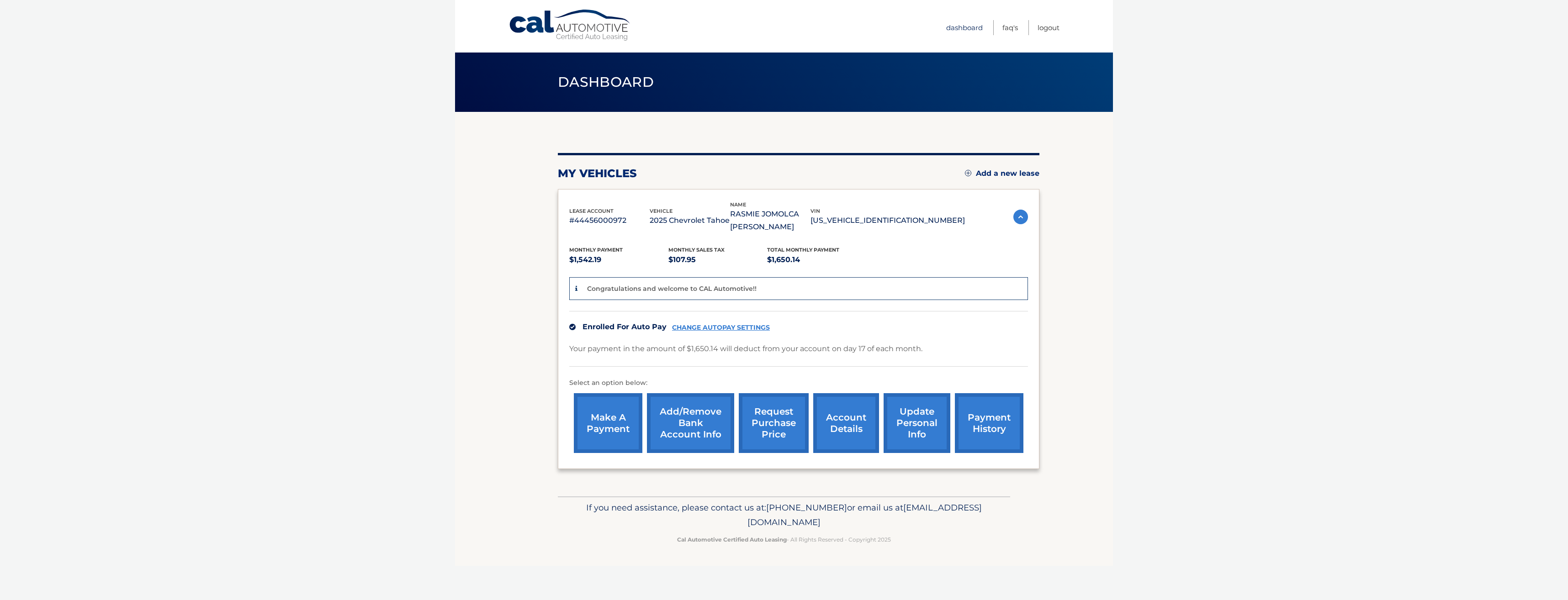
click at [967, 30] on link "Dashboard" at bounding box center [965, 28] width 37 height 15
drag, startPoint x: 871, startPoint y: 221, endPoint x: 920, endPoint y: 223, distance: 49.0
click at [920, 223] on p "[US_VEHICLE_IDENTIFICATION_NUMBER]" at bounding box center [888, 221] width 155 height 13
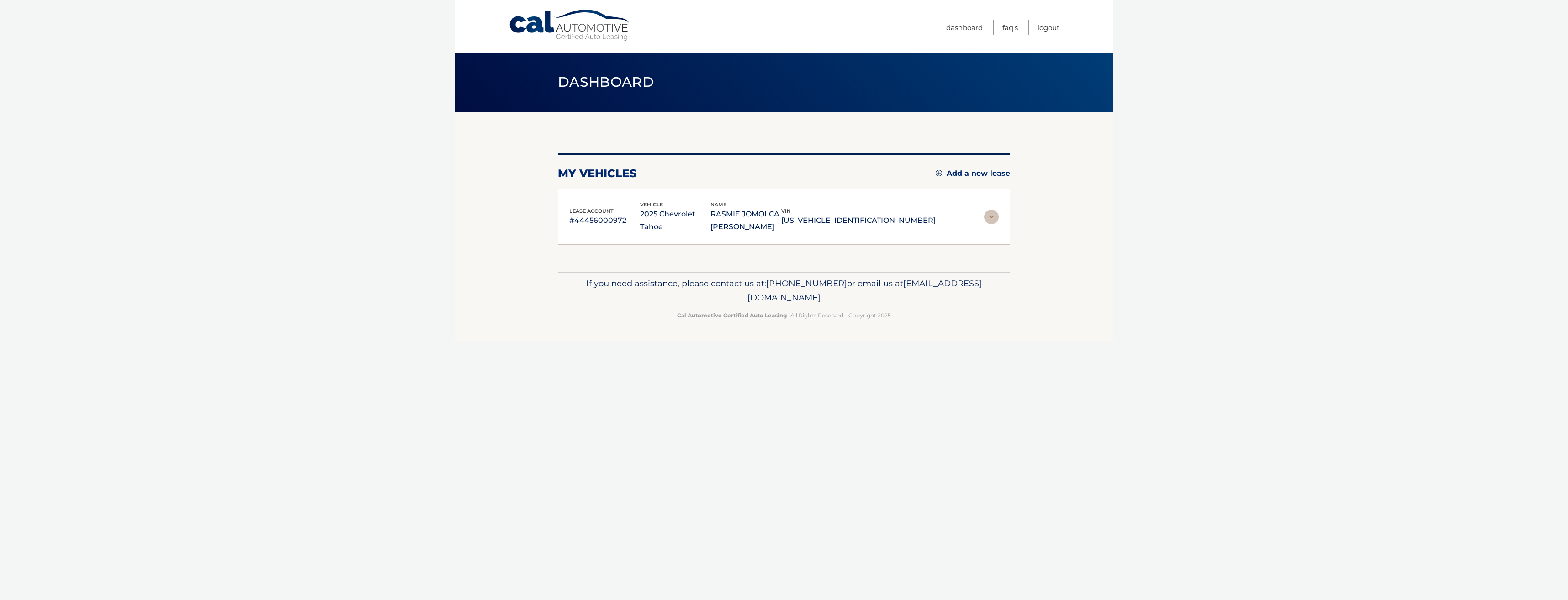
drag, startPoint x: 920, startPoint y: 223, endPoint x: 867, endPoint y: 221, distance: 53.0
click at [867, 221] on p "[US_VEHICLE_IDENTIFICATION_NUMBER]" at bounding box center [858, 221] width 155 height 13
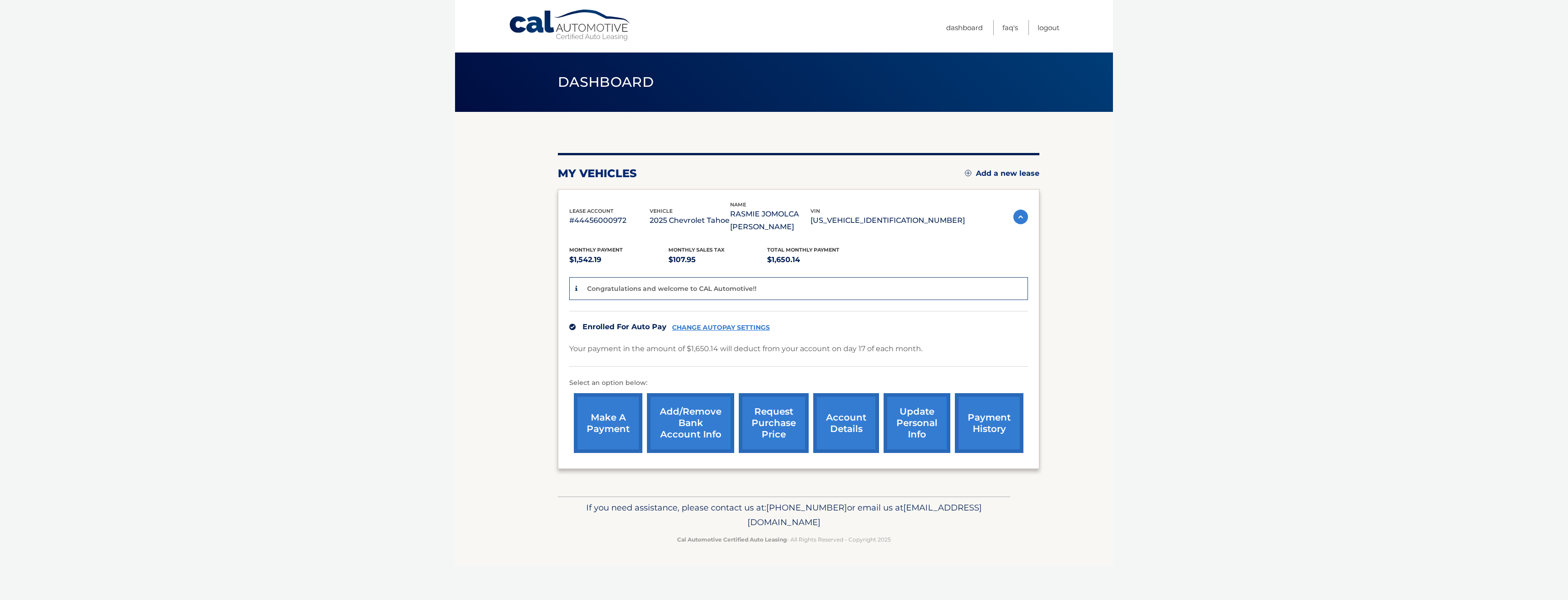
drag, startPoint x: 859, startPoint y: 219, endPoint x: 922, endPoint y: 222, distance: 63.1
click at [922, 222] on div "lease account #44456000972 vehicle 2025 Chevrolet Tahoe name RASMIE JOMOLCA [PE…" at bounding box center [766, 217] width 395 height 34
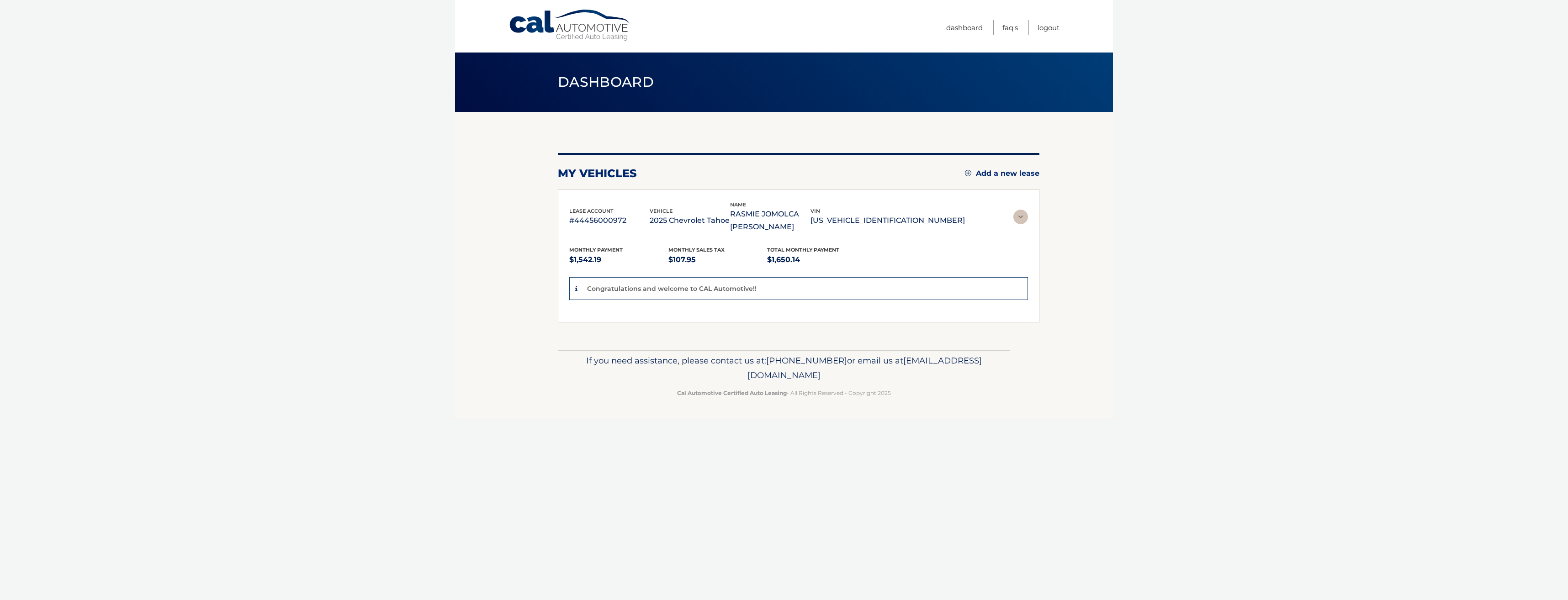
drag, startPoint x: 922, startPoint y: 222, endPoint x: 890, endPoint y: 235, distance: 34.5
click at [890, 235] on div "Monthly Payment $1,542.19 Monthly sales Tax $107.95 Total Monthly Payment $1,65…" at bounding box center [798, 272] width 459 height 78
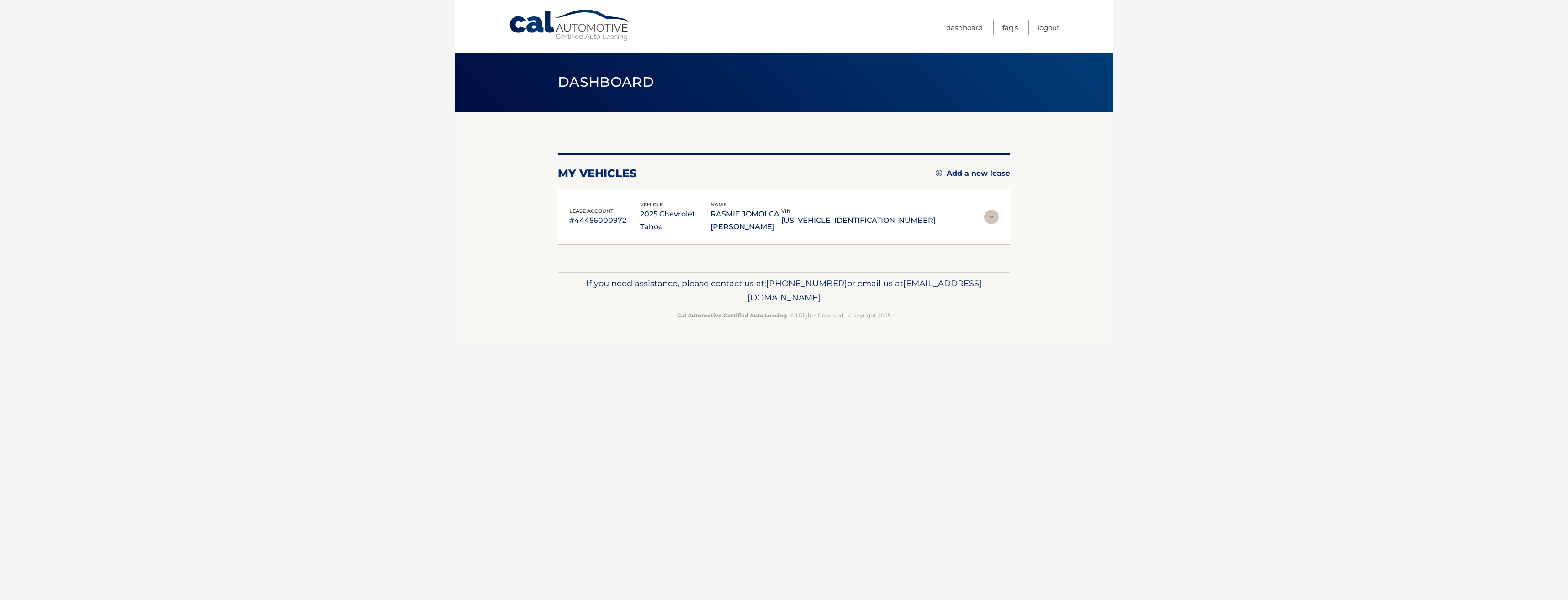
drag, startPoint x: 850, startPoint y: 221, endPoint x: 886, endPoint y: 221, distance: 36.0
click at [886, 221] on div "lease account #44456000972 vehicle 2025 Chevrolet Tahoe name RASMIE JOMOLCA [PE…" at bounding box center [752, 217] width 367 height 34
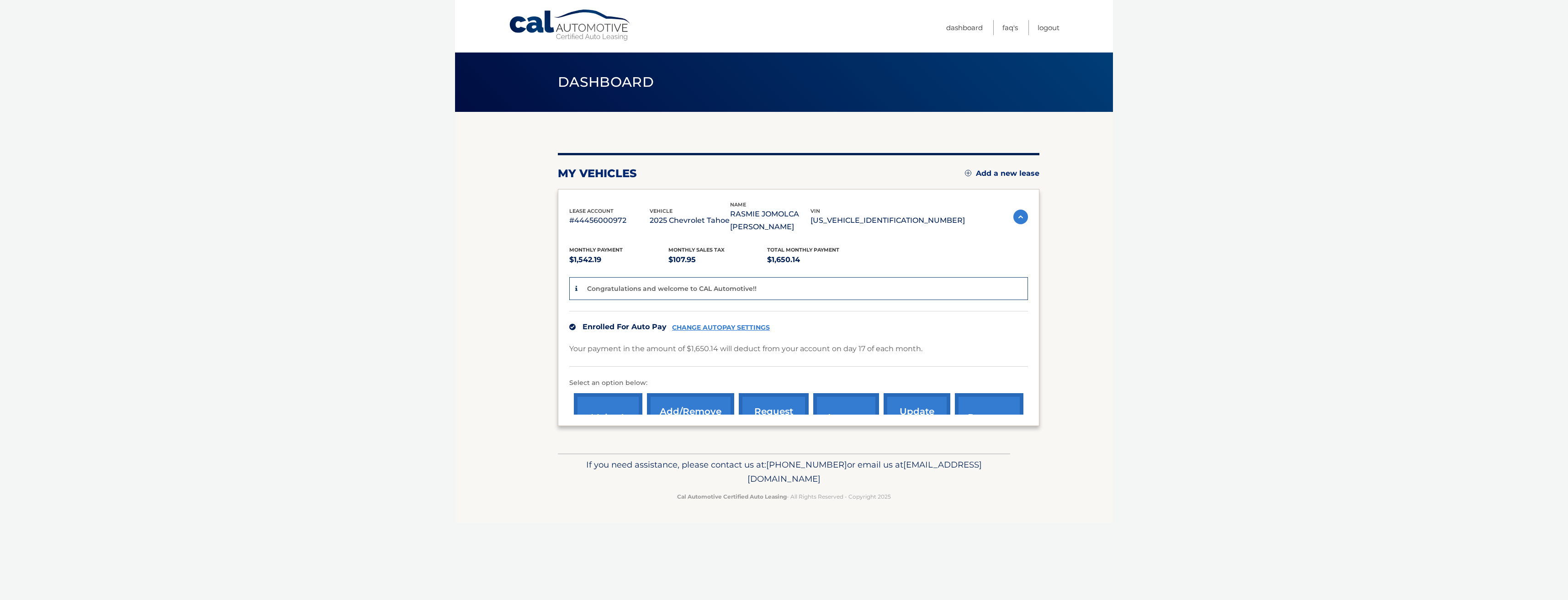
drag, startPoint x: 886, startPoint y: 221, endPoint x: 889, endPoint y: 236, distance: 15.3
click at [889, 236] on div "Monthly Payment $1,542.19 Monthly sales Tax $107.95 Total Monthly Payment $1,65…" at bounding box center [798, 324] width 459 height 182
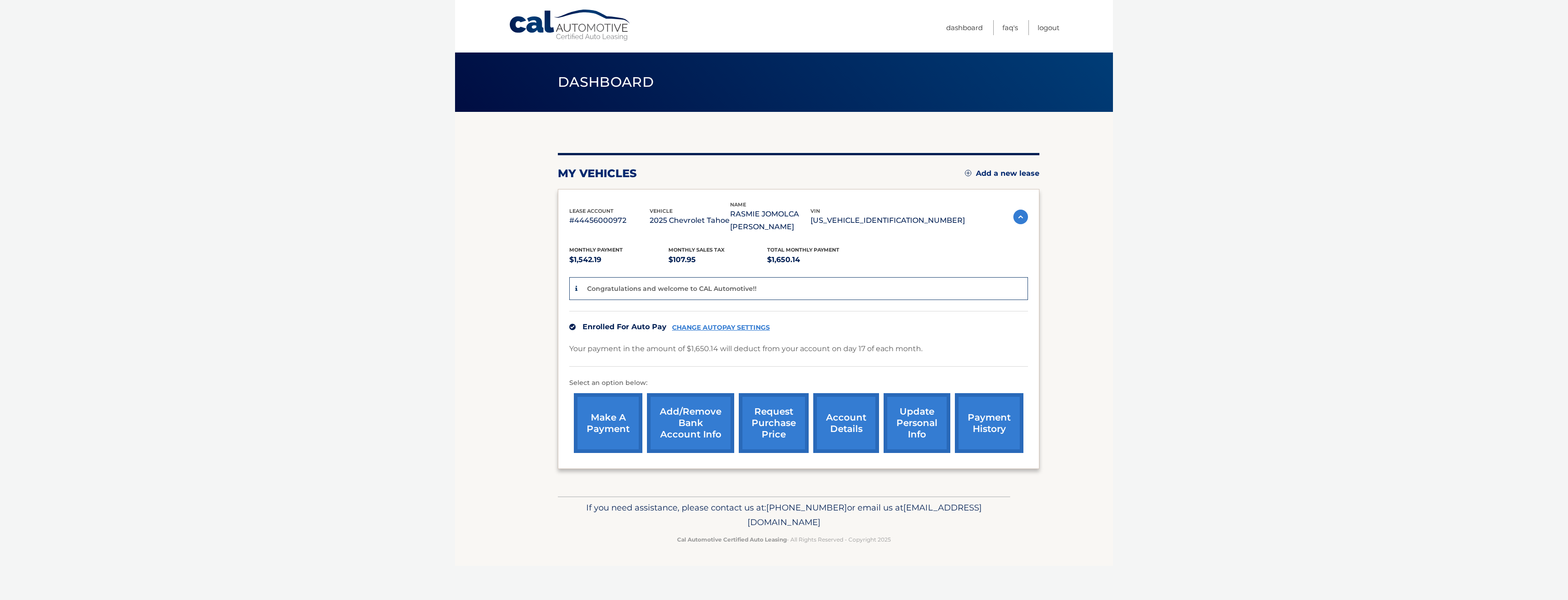
drag, startPoint x: 943, startPoint y: 219, endPoint x: 865, endPoint y: 221, distance: 78.0
click at [865, 221] on p "[US_VEHICLE_IDENTIFICATION_NUMBER]" at bounding box center [888, 221] width 155 height 13
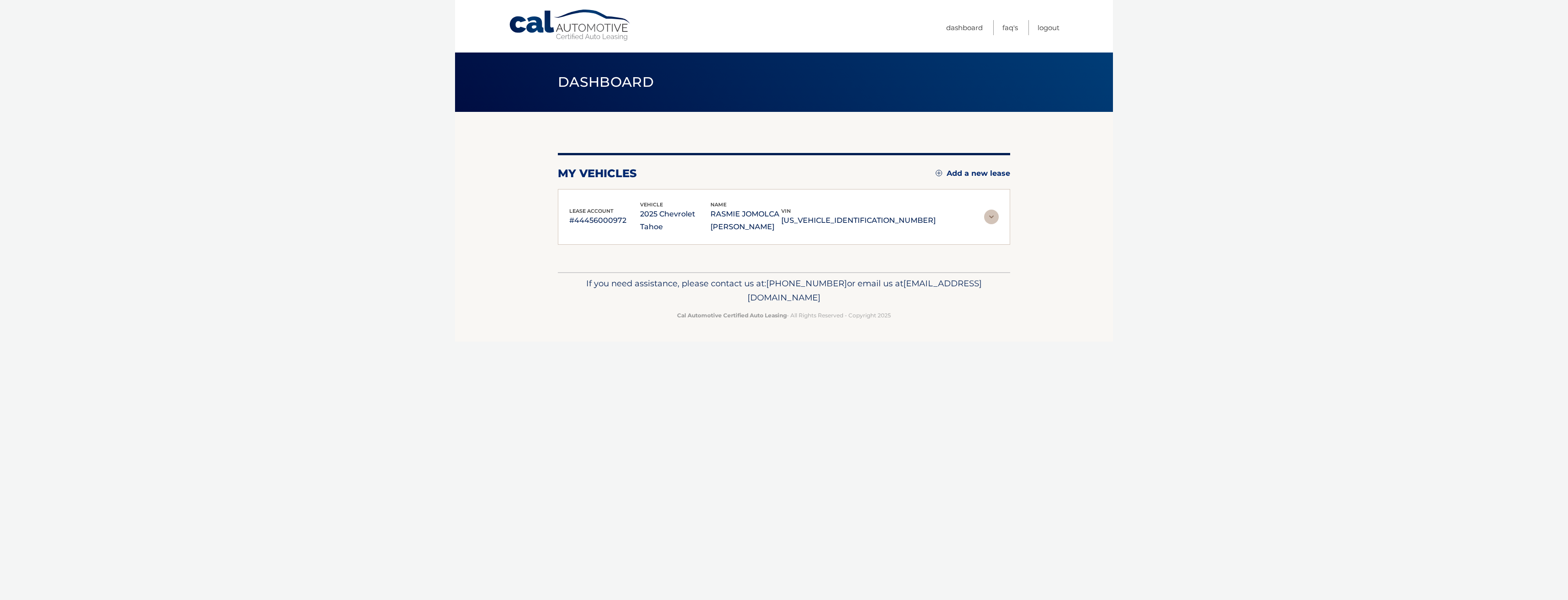
copy p "[US_VEHICLE_IDENTIFICATION_NUMBER]"
drag, startPoint x: 574, startPoint y: 220, endPoint x: 628, endPoint y: 223, distance: 54.1
click at [628, 223] on p "#44456000972" at bounding box center [604, 221] width 70 height 13
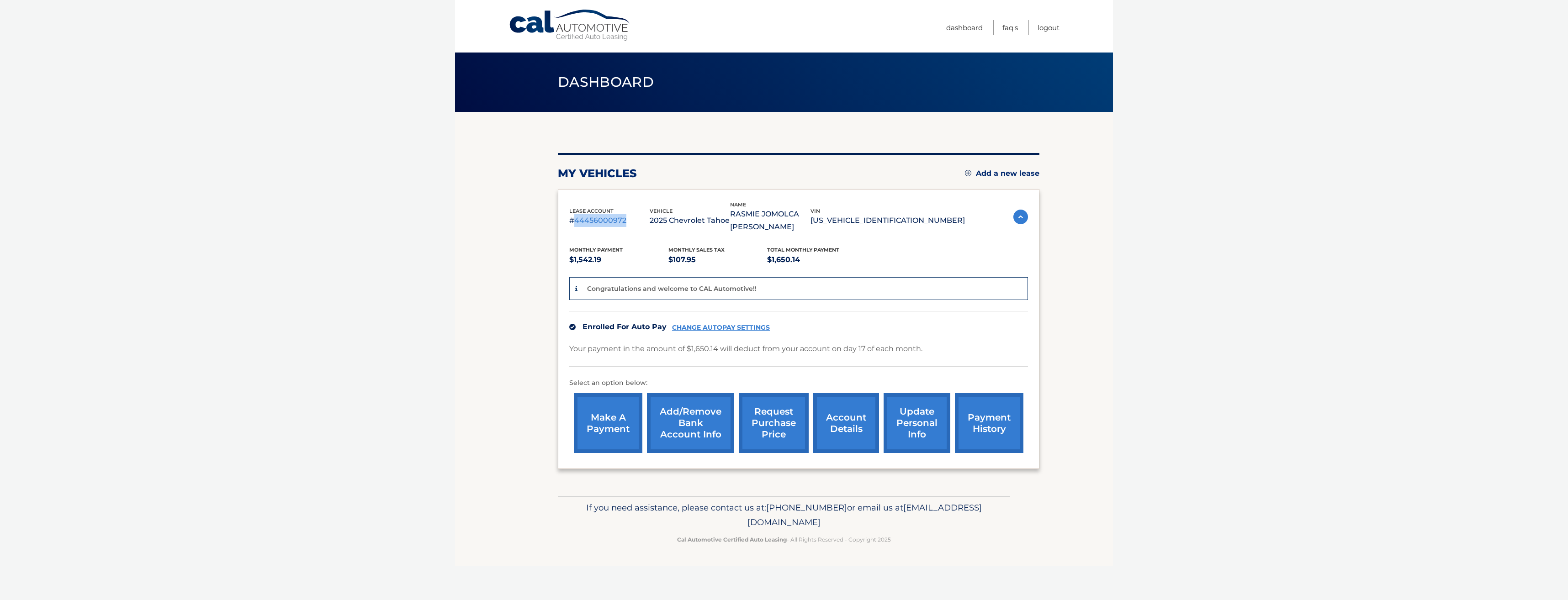
copy p "44456000972"
click at [644, 208] on div "lease account #44456000972" at bounding box center [609, 217] width 80 height 20
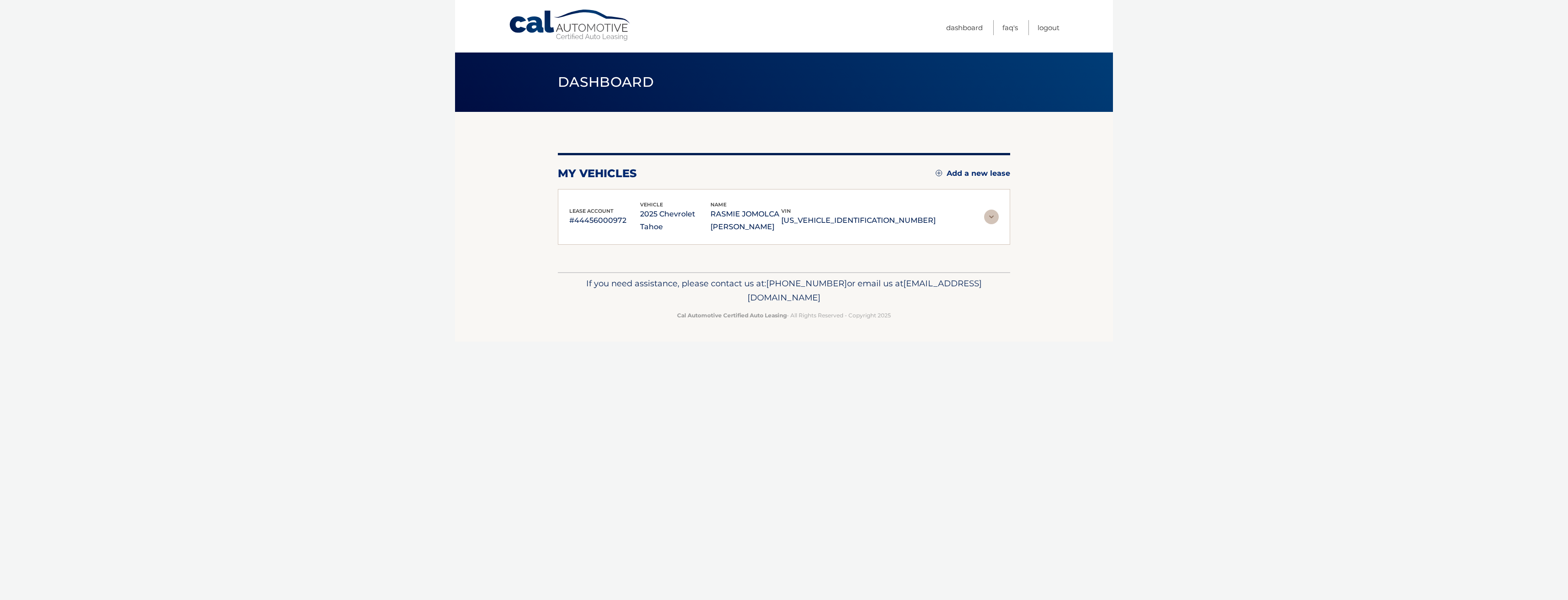
click at [995, 217] on img at bounding box center [992, 217] width 15 height 15
